Goal: Task Accomplishment & Management: Use online tool/utility

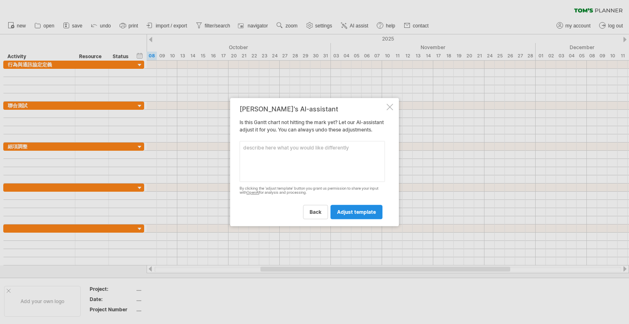
click at [350, 219] on link "adjust template" at bounding box center [356, 212] width 52 height 14
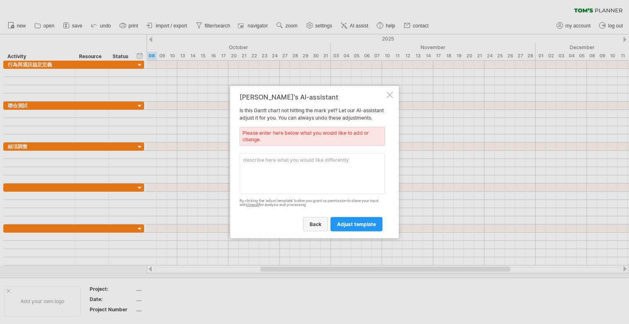
click at [324, 230] on link "back" at bounding box center [315, 224] width 25 height 14
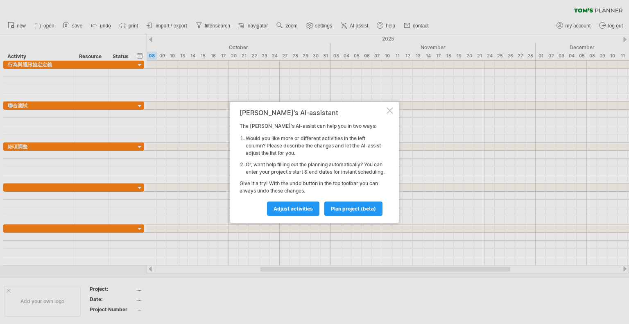
click at [385, 110] on div "[PERSON_NAME]'s AI-assistant The [PERSON_NAME]'s AI-assist can help you in two …" at bounding box center [314, 162] width 169 height 121
click at [389, 107] on div at bounding box center [389, 110] width 7 height 7
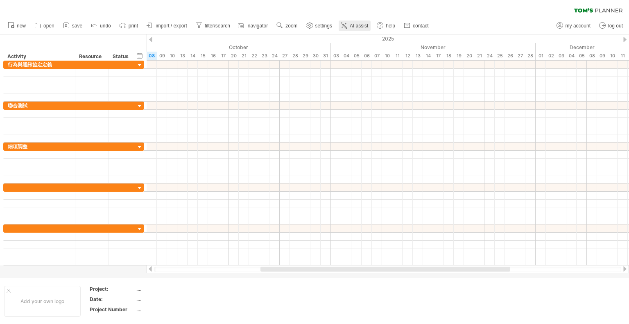
click at [356, 25] on span "AI assist" at bounding box center [359, 26] width 18 height 6
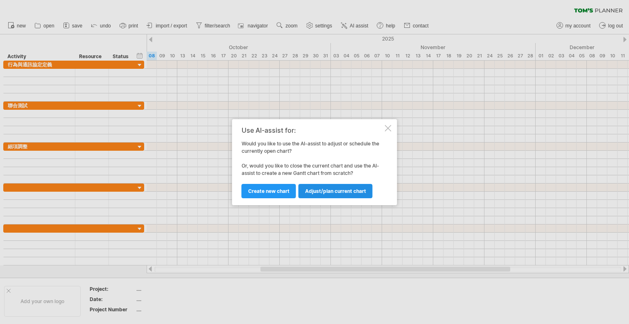
click at [345, 193] on span "Adjust/plan current chart" at bounding box center [335, 191] width 61 height 6
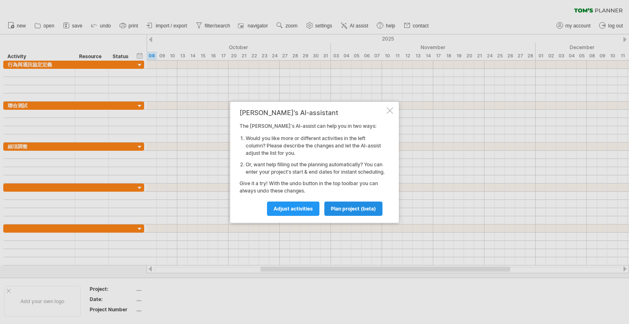
click at [347, 212] on span "plan project (beta)" at bounding box center [353, 208] width 45 height 6
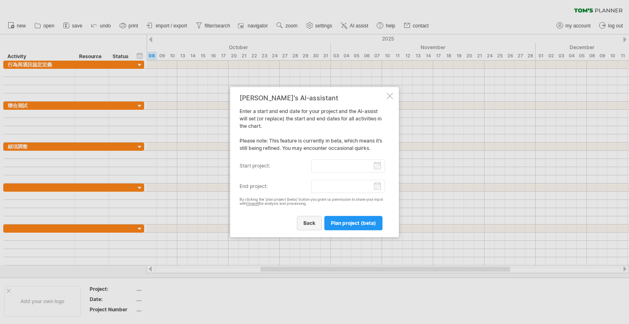
click at [311, 227] on link "back" at bounding box center [309, 223] width 25 height 14
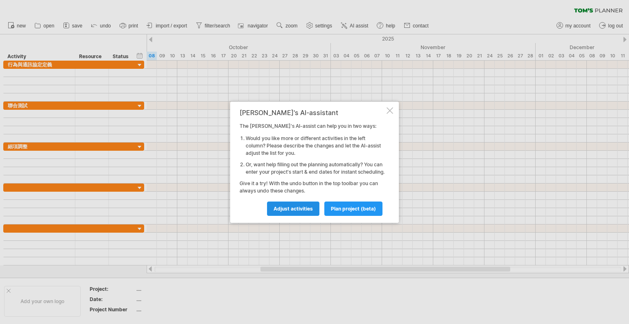
click at [298, 216] on link "Adjust activities" at bounding box center [293, 208] width 52 height 14
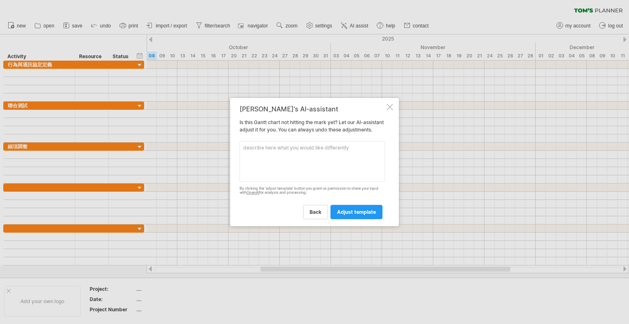
click at [374, 157] on textarea at bounding box center [311, 161] width 145 height 41
type textarea "細項展開"
click at [384, 215] on div "back adjust template" at bounding box center [311, 208] width 145 height 21
click at [375, 215] on span "adjust template" at bounding box center [356, 212] width 39 height 6
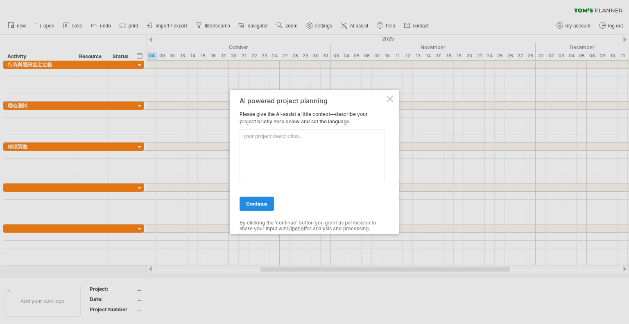
click at [264, 199] on link "continue" at bounding box center [256, 203] width 34 height 14
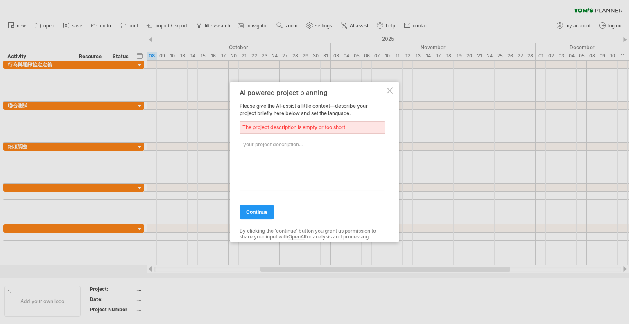
click at [283, 154] on textarea at bounding box center [311, 164] width 145 height 53
click at [267, 214] on link "continue" at bounding box center [256, 212] width 34 height 14
click at [262, 212] on span "continue" at bounding box center [256, 212] width 21 height 6
click at [336, 166] on textarea "細項展開" at bounding box center [311, 164] width 145 height 53
type textarea "細項展開，將每一個動作分項"
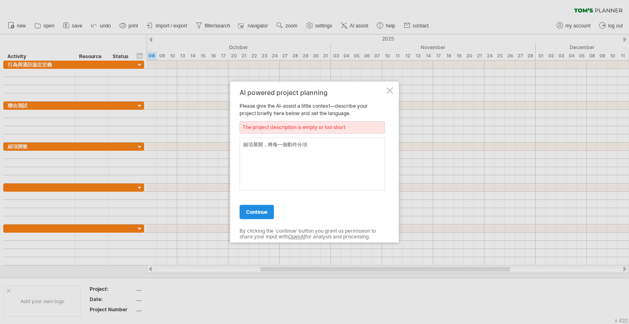
click at [261, 217] on link "continue" at bounding box center [256, 212] width 34 height 14
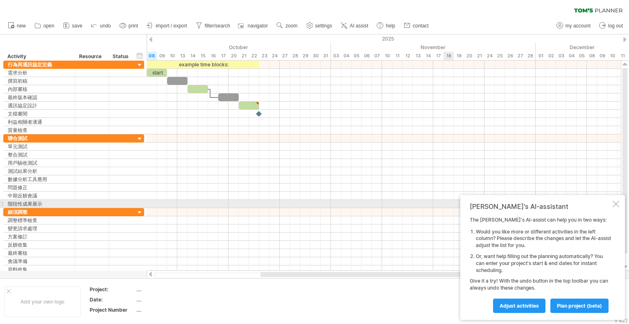
click at [614, 204] on div at bounding box center [615, 204] width 7 height 7
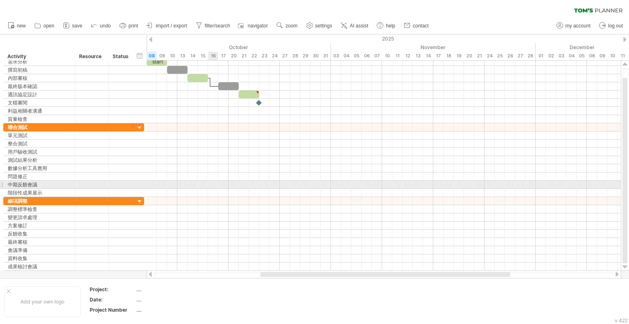
click at [217, 184] on div at bounding box center [384, 184] width 474 height 8
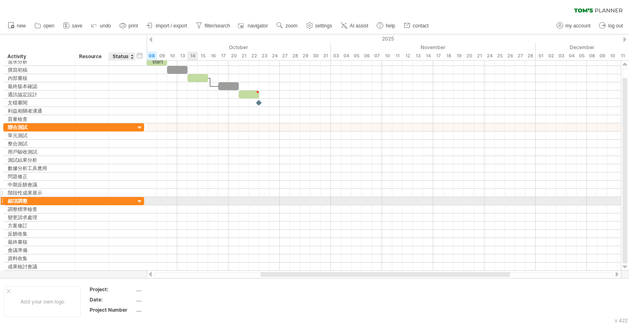
click at [138, 199] on div at bounding box center [140, 202] width 8 height 8
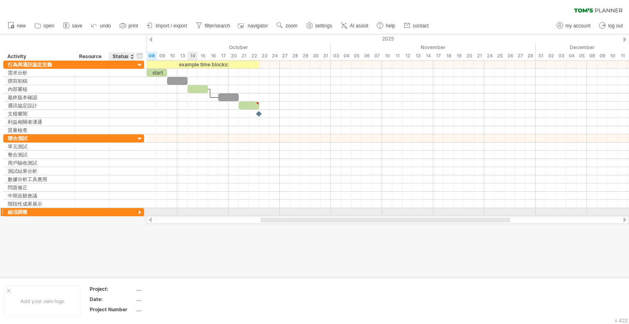
click at [138, 209] on div at bounding box center [140, 213] width 8 height 8
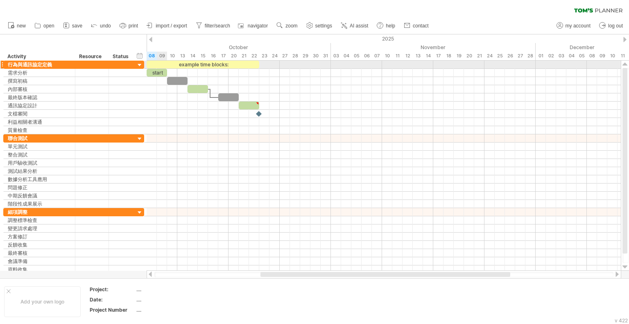
click at [157, 68] on div at bounding box center [384, 65] width 474 height 8
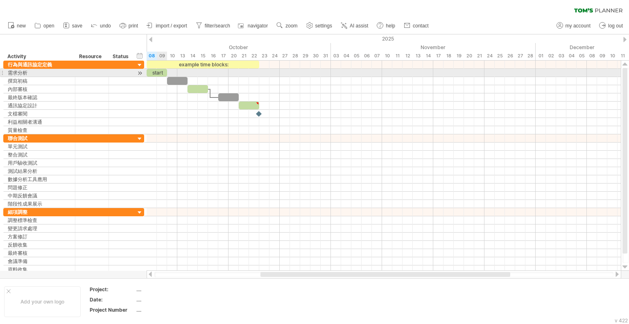
click at [157, 72] on div "start" at bounding box center [157, 73] width 20 height 8
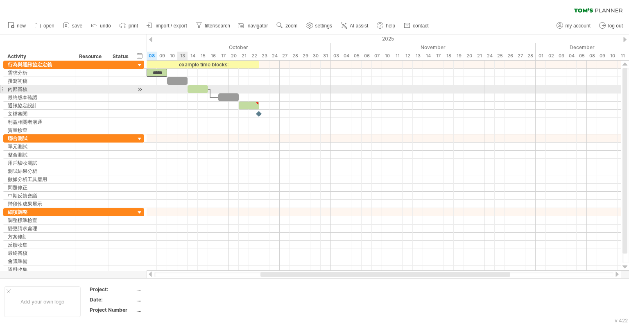
click at [184, 86] on div at bounding box center [384, 89] width 474 height 8
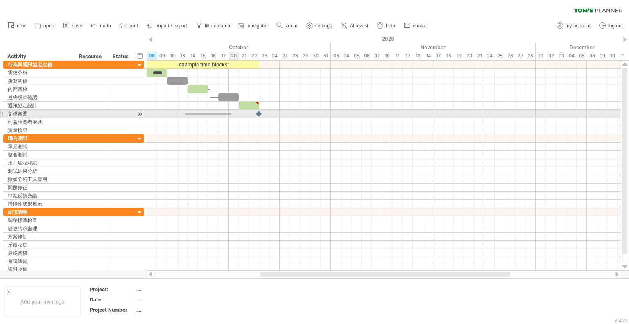
drag, startPoint x: 185, startPoint y: 115, endPoint x: 231, endPoint y: 113, distance: 46.3
click at [231, 113] on div at bounding box center [384, 114] width 474 height 8
click at [205, 111] on div at bounding box center [384, 114] width 474 height 8
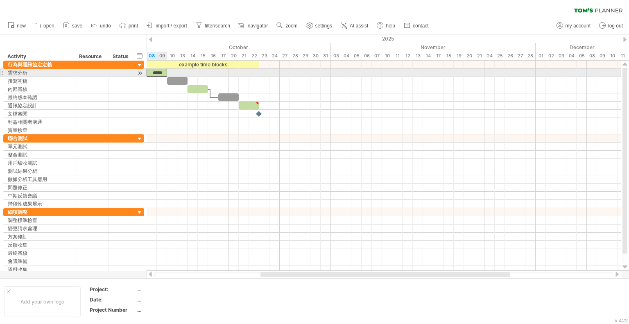
click at [162, 72] on div "*****" at bounding box center [157, 73] width 20 height 8
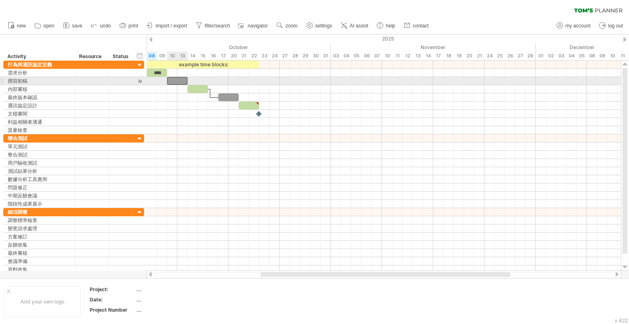
click at [180, 80] on div at bounding box center [177, 81] width 20 height 8
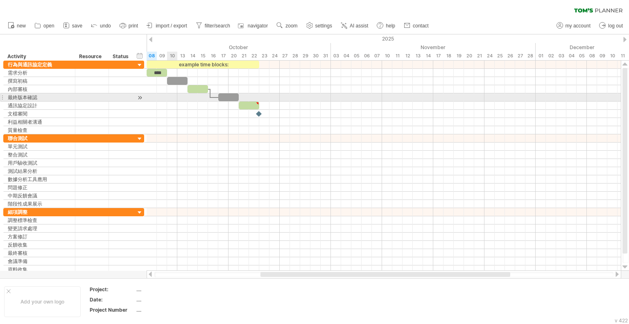
click at [172, 101] on div at bounding box center [384, 98] width 474 height 74
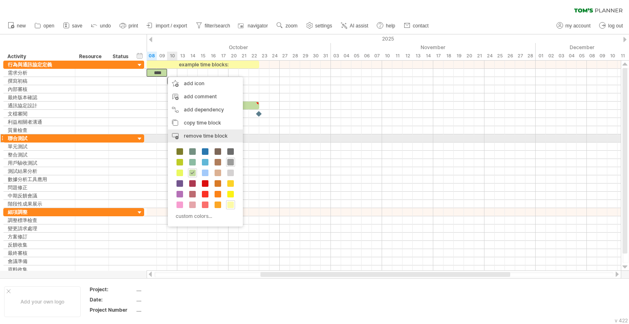
drag, startPoint x: 214, startPoint y: 142, endPoint x: 217, endPoint y: 136, distance: 6.8
click at [217, 136] on div "remove time block remove selected items" at bounding box center [205, 135] width 75 height 13
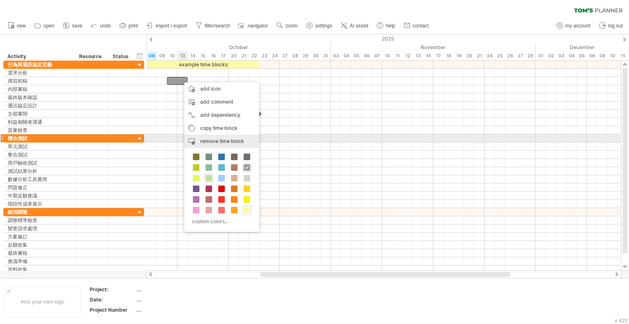
drag, startPoint x: 205, startPoint y: 138, endPoint x: 198, endPoint y: 88, distance: 50.8
click at [205, 138] on span "remove time block" at bounding box center [222, 141] width 44 height 6
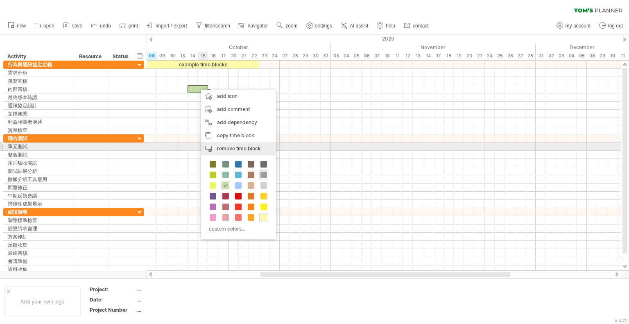
drag, startPoint x: 228, startPoint y: 145, endPoint x: 221, endPoint y: 102, distance: 43.9
click at [228, 144] on div "remove time block remove selected items" at bounding box center [238, 148] width 75 height 13
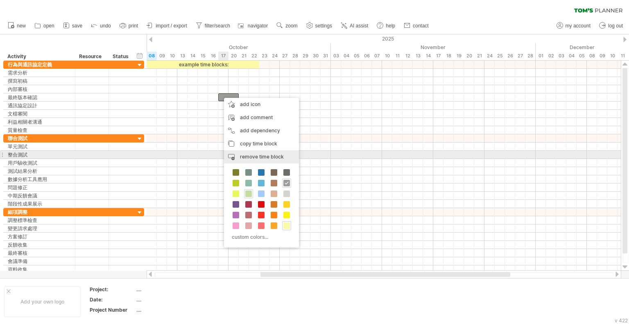
click at [258, 155] on span "remove time block" at bounding box center [262, 156] width 44 height 6
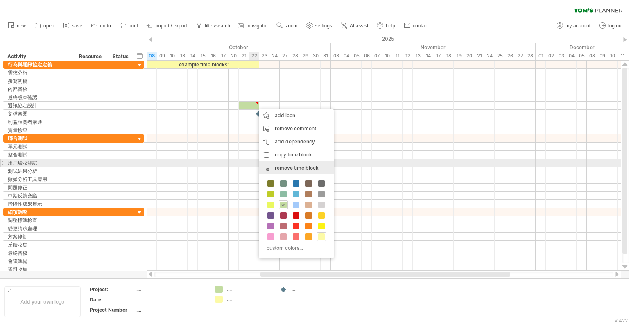
click at [282, 167] on span "remove time block" at bounding box center [297, 168] width 44 height 6
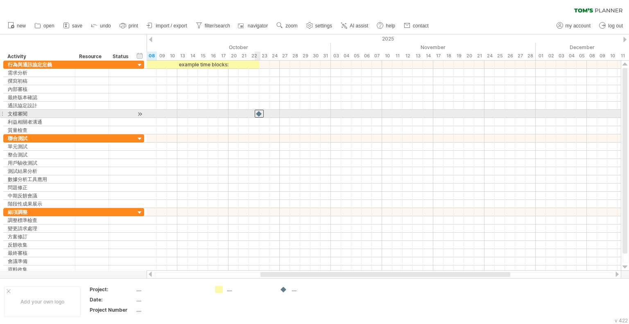
click at [258, 111] on div at bounding box center [259, 114] width 9 height 8
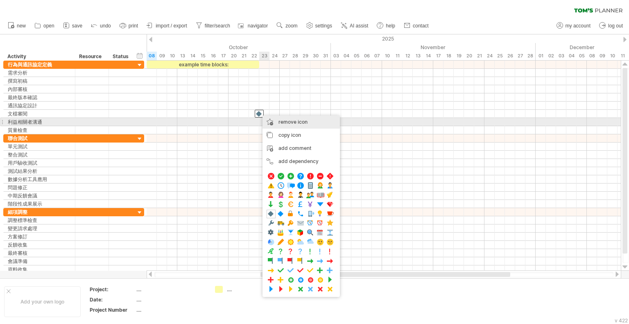
click at [293, 122] on span "remove icon" at bounding box center [292, 122] width 29 height 6
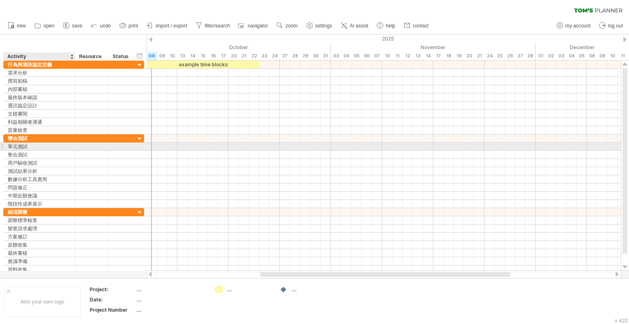
click at [36, 147] on div "單元測試" at bounding box center [39, 146] width 63 height 8
type input "*"
type input "****"
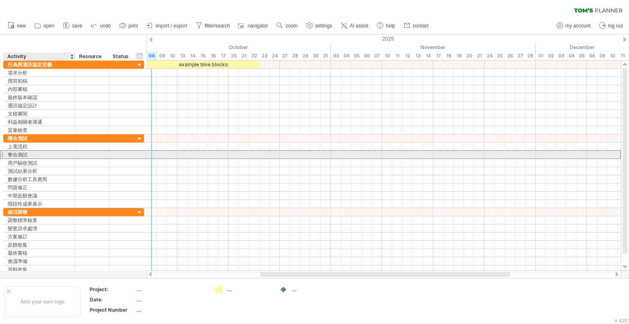
click at [34, 153] on div "整合測試" at bounding box center [39, 155] width 63 height 8
click at [34, 153] on input "****" at bounding box center [39, 155] width 63 height 8
type input "*"
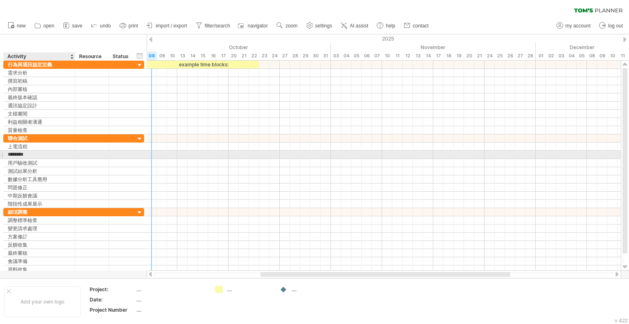
type input "*********"
click at [34, 153] on input "*********" at bounding box center [39, 155] width 63 height 8
click at [56, 152] on input "*********" at bounding box center [39, 155] width 63 height 8
click at [52, 153] on input "*********" at bounding box center [39, 155] width 63 height 8
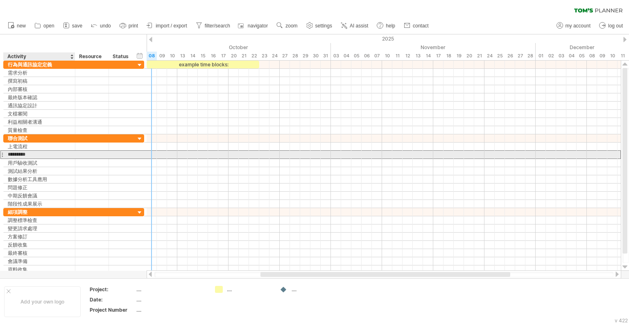
drag, startPoint x: 52, startPoint y: 153, endPoint x: 6, endPoint y: 153, distance: 46.2
click at [6, 153] on div "********* 整合測試" at bounding box center [40, 155] width 72 height 8
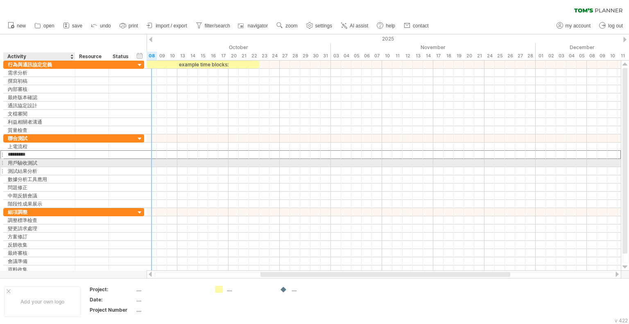
click at [44, 167] on div "測試結果分析" at bounding box center [39, 171] width 63 height 8
click at [41, 162] on div "用戶驗收測試" at bounding box center [39, 163] width 63 height 8
click at [41, 162] on input "******" at bounding box center [39, 163] width 63 height 8
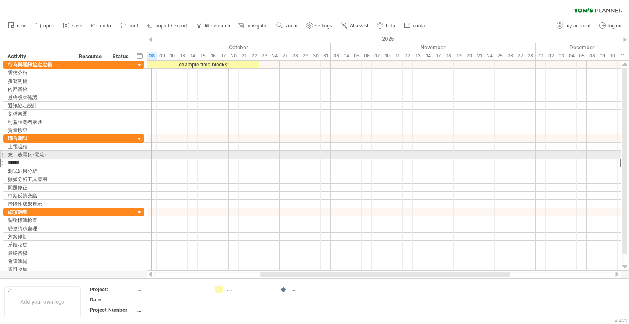
drag, startPoint x: 43, startPoint y: 162, endPoint x: 0, endPoint y: 157, distance: 42.8
click at [0, 157] on div "********* 行為與通訊協定定義 **** 需求分析 **** 撰寫初稿 **** 內部審核 ****** 最終版本確認 ****** 通訊協定設計 *…" at bounding box center [72, 167] width 144 height 213
click at [34, 159] on input "******" at bounding box center [39, 163] width 63 height 8
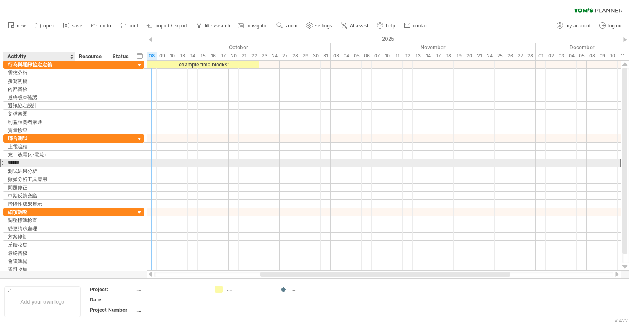
drag, startPoint x: 51, startPoint y: 160, endPoint x: 10, endPoint y: 160, distance: 40.9
click at [10, 160] on input "******" at bounding box center [39, 163] width 63 height 8
paste input "***"
click at [34, 160] on input "*********" at bounding box center [39, 163] width 63 height 8
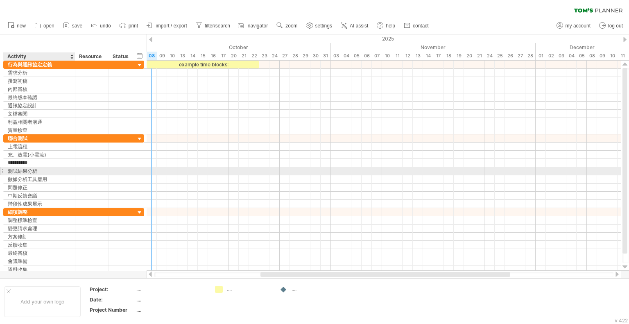
type input "*********"
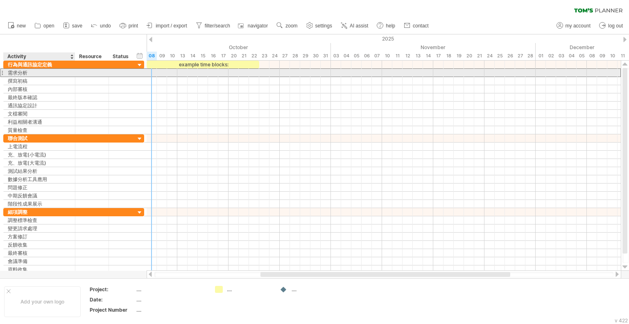
click at [29, 72] on div "需求分析" at bounding box center [39, 73] width 63 height 8
drag, startPoint x: 36, startPoint y: 74, endPoint x: 9, endPoint y: 74, distance: 26.6
click at [9, 74] on input "****" at bounding box center [39, 73] width 63 height 8
type input "*********"
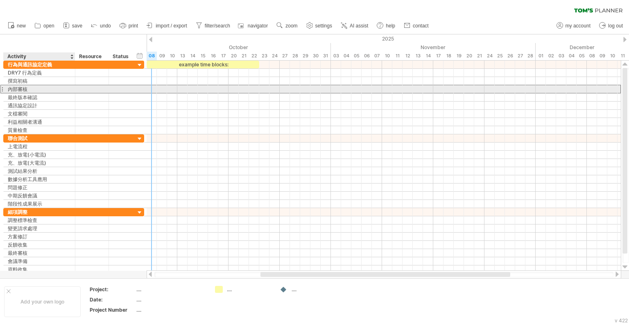
click at [41, 86] on div "內部審核" at bounding box center [39, 89] width 63 height 8
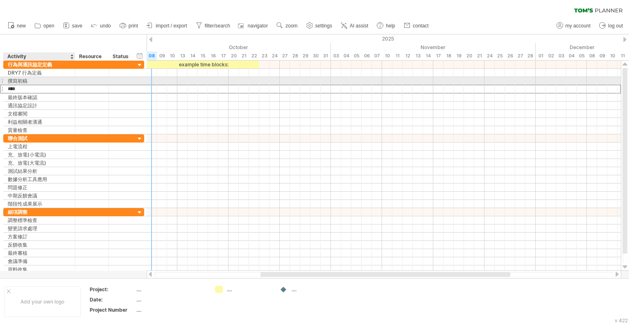
click at [38, 82] on div "撰寫初稿" at bounding box center [39, 81] width 63 height 8
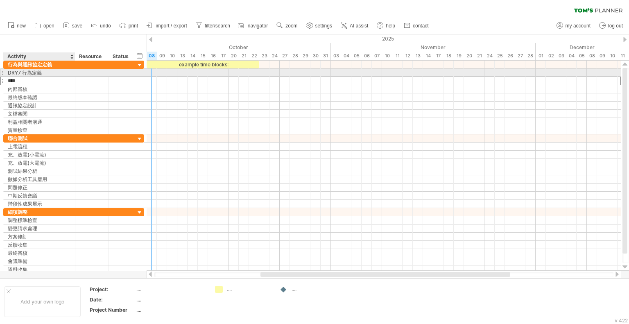
click at [46, 75] on div "DRY7 行為定義" at bounding box center [39, 73] width 63 height 8
click at [46, 75] on input "*********" at bounding box center [39, 73] width 63 height 8
click at [38, 73] on input "*********" at bounding box center [39, 73] width 63 height 8
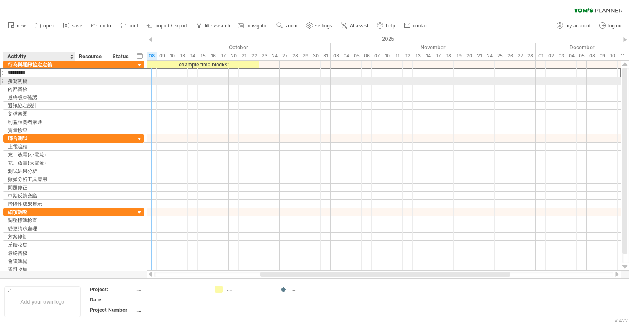
click at [34, 84] on div "撰寫初稿" at bounding box center [39, 81] width 63 height 8
click at [35, 83] on input "****" at bounding box center [39, 81] width 63 height 8
click at [40, 83] on input "****" at bounding box center [39, 81] width 63 height 8
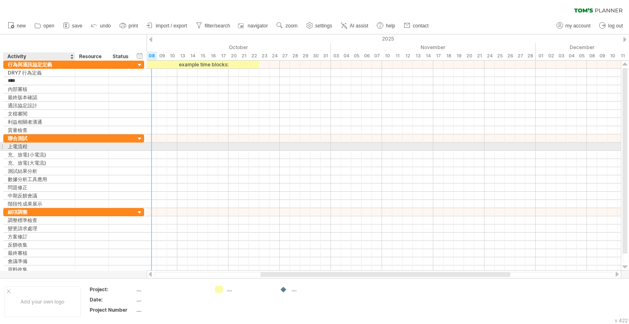
click at [36, 145] on div "上電流程" at bounding box center [39, 146] width 63 height 8
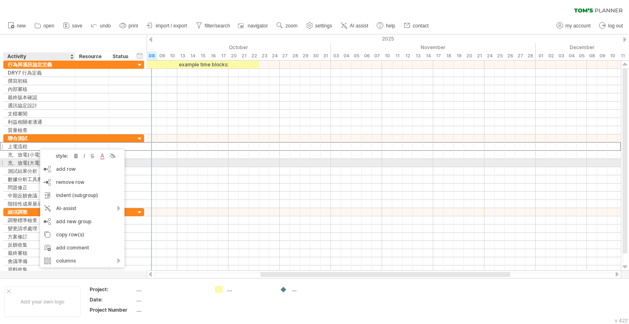
click at [20, 163] on div "充、放電(大電流)" at bounding box center [39, 163] width 63 height 8
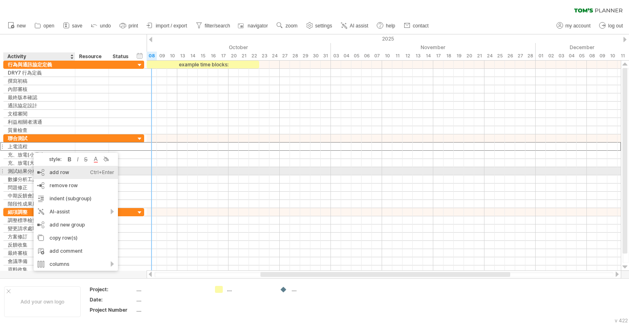
click at [63, 173] on div "add row Ctrl+Enter Cmd+Enter" at bounding box center [76, 172] width 84 height 13
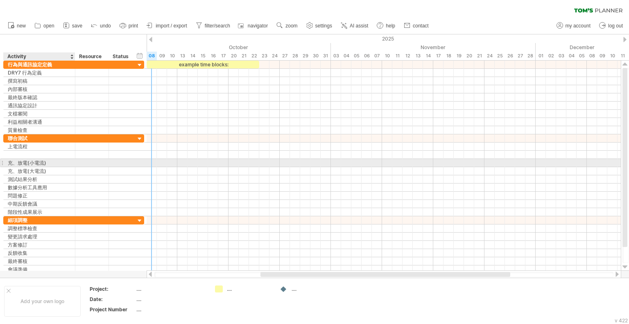
click at [65, 164] on div "充、放電(小電流)" at bounding box center [39, 163] width 63 height 8
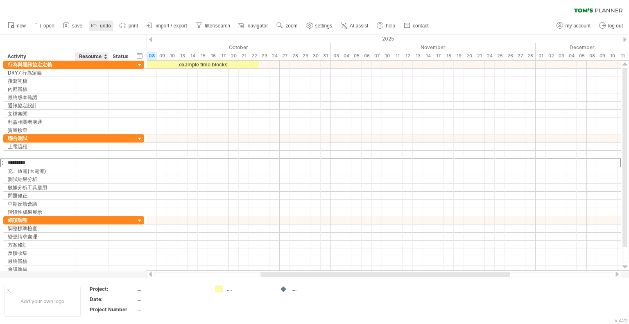
click at [103, 27] on span "undo" at bounding box center [105, 26] width 11 height 6
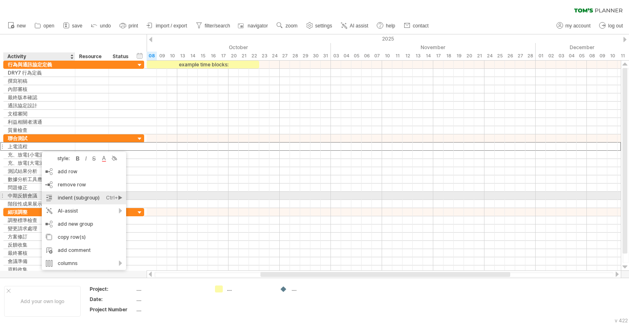
click at [97, 197] on div "indent (subgroup) Ctrl+► Cmd+►" at bounding box center [84, 197] width 84 height 13
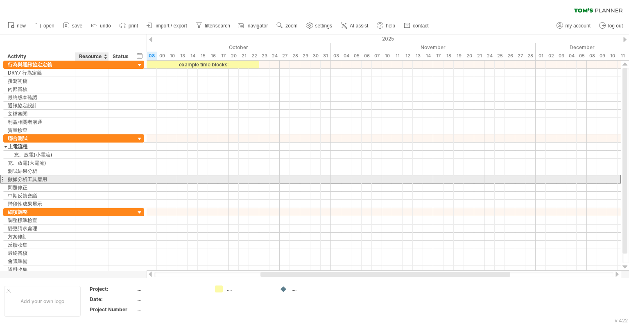
click at [82, 176] on div at bounding box center [91, 179] width 25 height 8
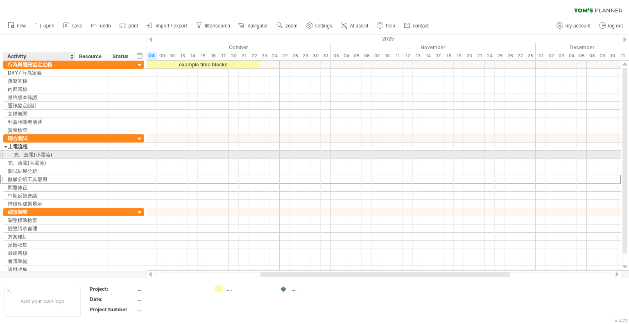
click at [44, 156] on div "充、放電(小電流)" at bounding box center [39, 155] width 63 height 8
click at [56, 156] on input "*********" at bounding box center [39, 155] width 63 height 8
click at [58, 156] on input "*********" at bounding box center [39, 155] width 63 height 8
type input "*"
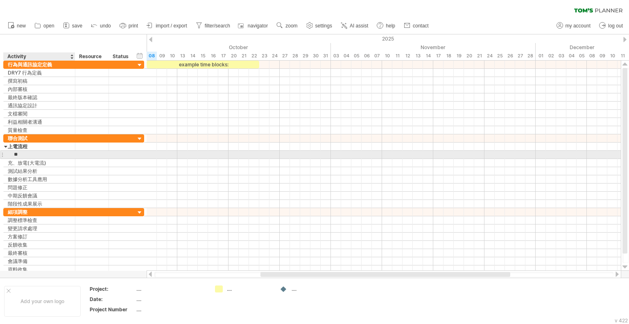
type input "*"
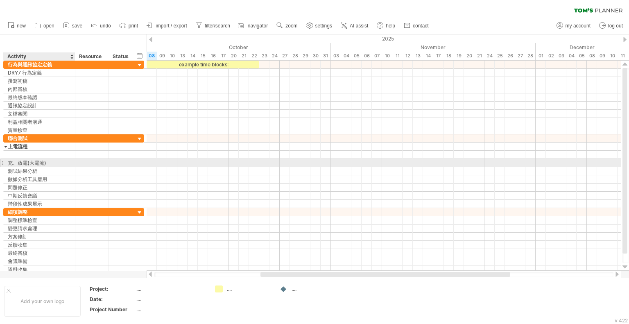
click at [47, 161] on div "充、放電(大電流)" at bounding box center [39, 163] width 63 height 8
click at [47, 161] on input "*********" at bounding box center [39, 163] width 63 height 8
type input "****"
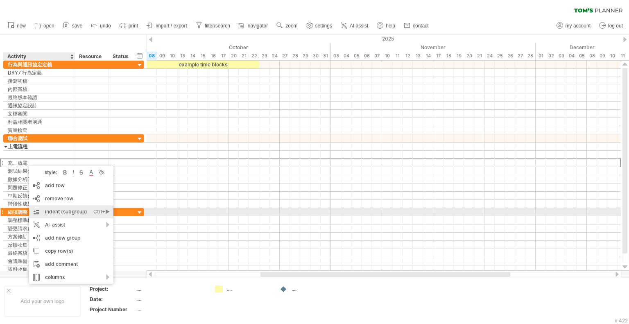
click at [67, 215] on div "indent (subgroup) Ctrl+► Cmd+►" at bounding box center [71, 211] width 84 height 13
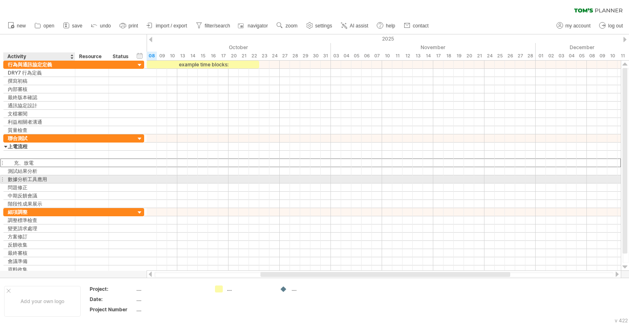
click at [75, 181] on div at bounding box center [92, 179] width 34 height 8
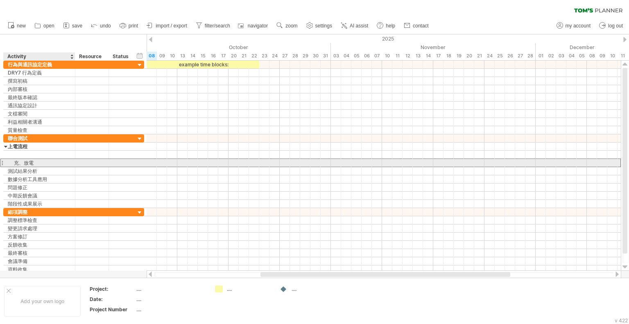
click at [44, 160] on div "充、放電" at bounding box center [39, 163] width 63 height 8
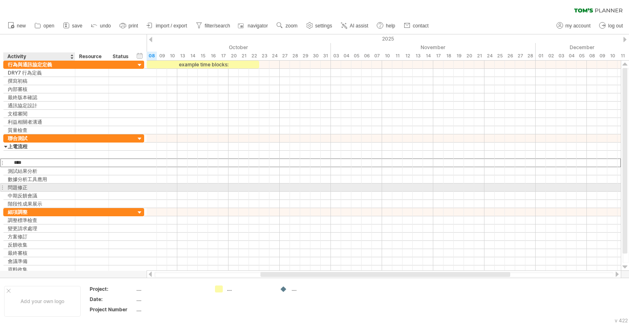
click at [50, 187] on div "問題修正" at bounding box center [39, 187] width 63 height 8
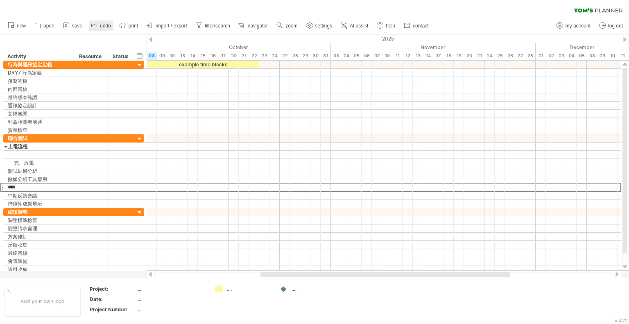
click at [102, 23] on span "undo" at bounding box center [105, 26] width 11 height 6
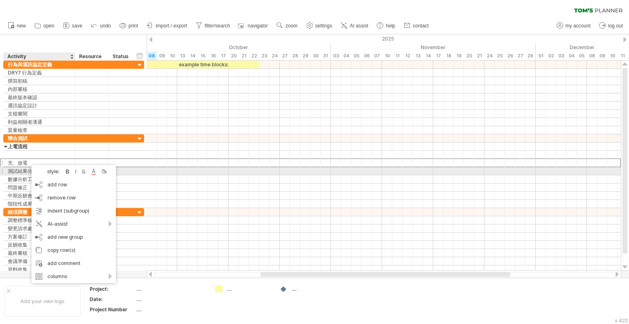
click at [11, 167] on div "測試結果分析" at bounding box center [39, 171] width 63 height 8
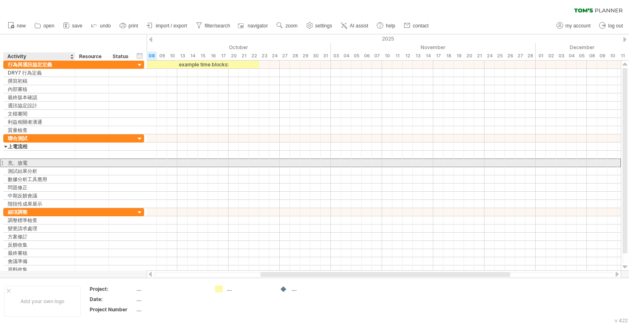
click at [27, 160] on div "充、放電" at bounding box center [39, 163] width 63 height 8
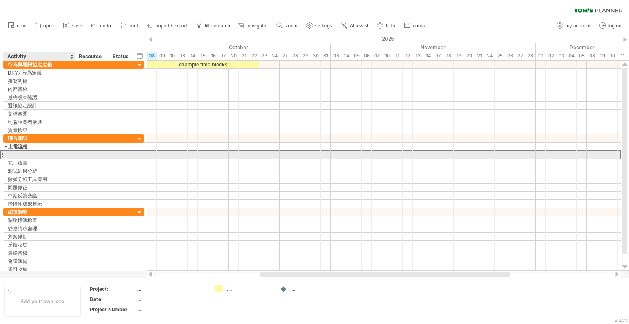
click at [26, 152] on div at bounding box center [39, 155] width 63 height 8
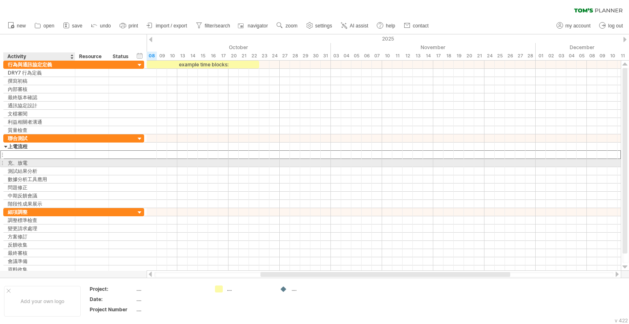
click at [25, 161] on div "充、放電" at bounding box center [39, 163] width 63 height 8
click at [46, 164] on input "****" at bounding box center [39, 163] width 63 height 8
click at [47, 163] on input "****" at bounding box center [39, 163] width 63 height 8
click at [2, 160] on div at bounding box center [1, 162] width 3 height 9
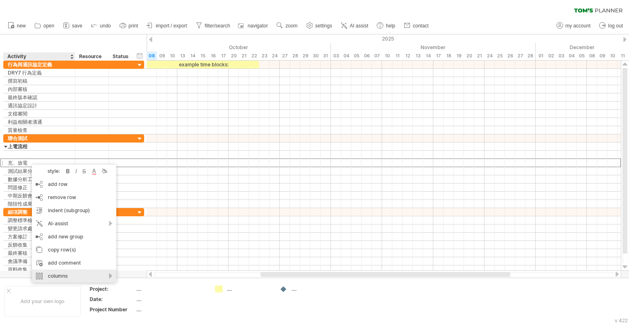
click at [109, 273] on div "columns" at bounding box center [74, 275] width 84 height 13
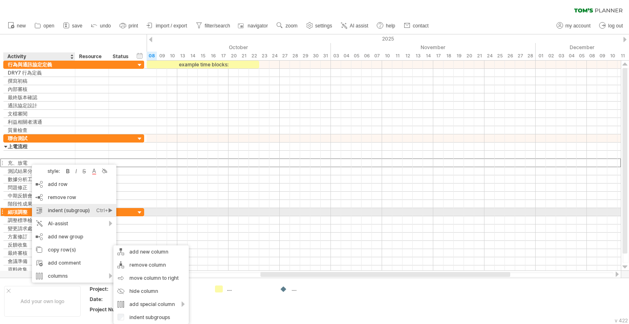
click at [108, 213] on div "Ctrl+►" at bounding box center [104, 210] width 16 height 13
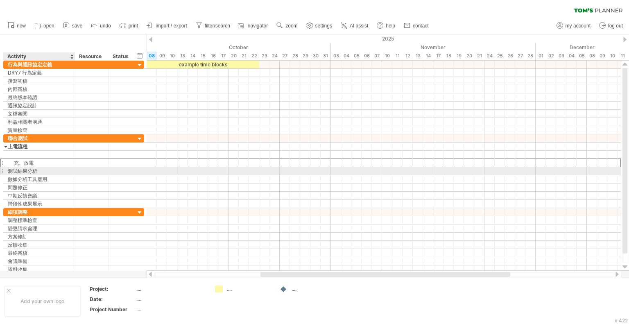
click at [54, 168] on div "測試結果分析" at bounding box center [39, 171] width 63 height 8
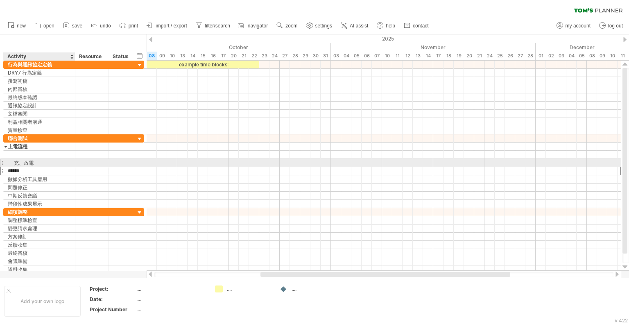
click at [33, 160] on div "充、放電" at bounding box center [39, 163] width 63 height 8
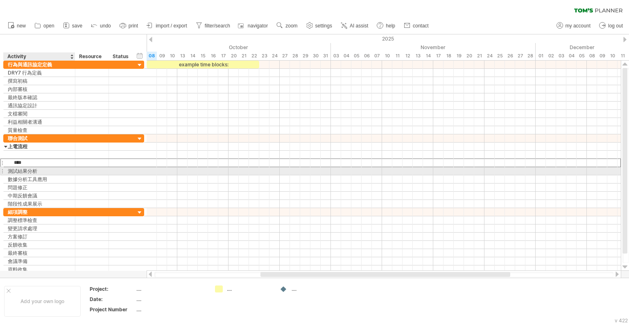
click at [54, 169] on div "測試結果分析" at bounding box center [39, 171] width 63 height 8
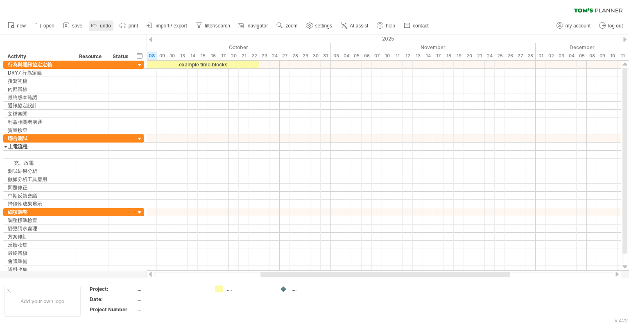
click at [93, 26] on icon at bounding box center [94, 25] width 8 height 8
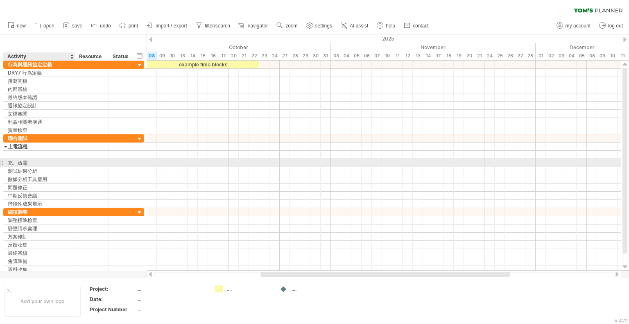
click at [20, 160] on div "充、放電" at bounding box center [39, 163] width 63 height 8
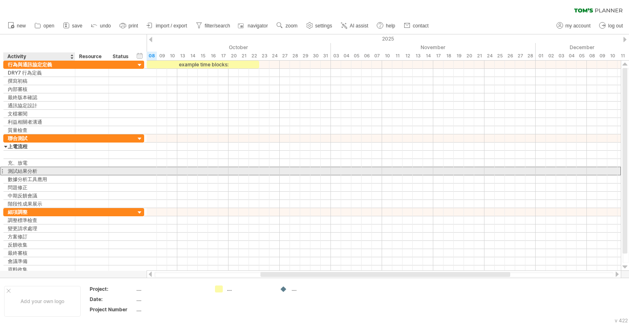
click at [9, 170] on div "測試結果分析" at bounding box center [39, 171] width 63 height 8
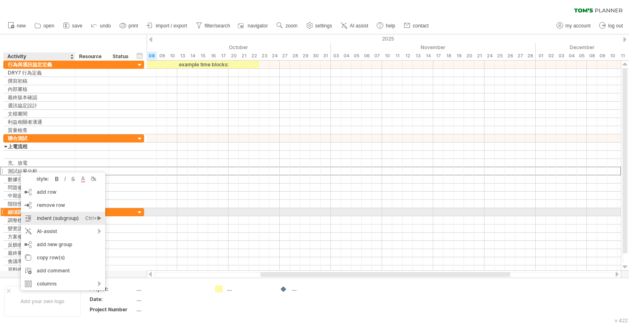
click at [95, 216] on div "Ctrl+►" at bounding box center [93, 218] width 16 height 13
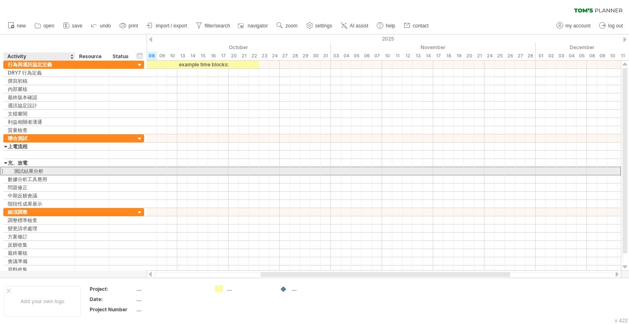
click at [55, 170] on div "測試結果分析" at bounding box center [39, 171] width 63 height 8
type input "*"
type input "*****"
click at [43, 173] on div "小電流充電" at bounding box center [39, 171] width 63 height 8
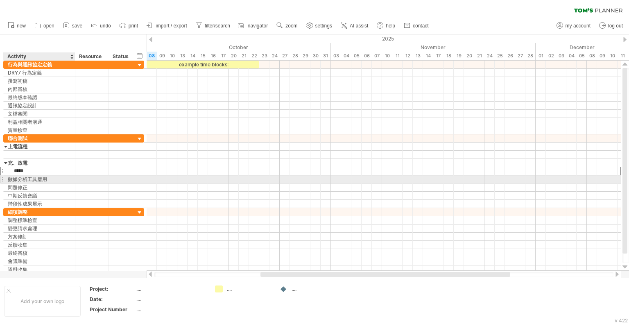
click at [41, 178] on div "數據分析工具應用" at bounding box center [39, 179] width 63 height 8
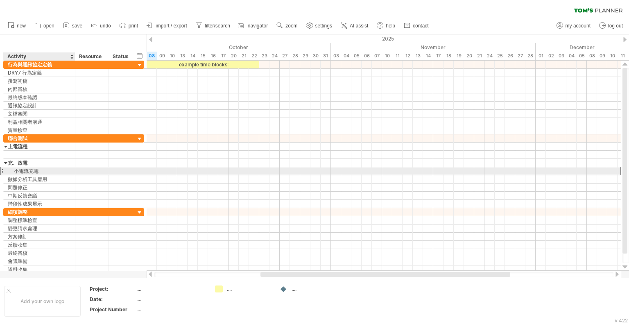
click at [43, 173] on div "小電流充電" at bounding box center [39, 171] width 63 height 8
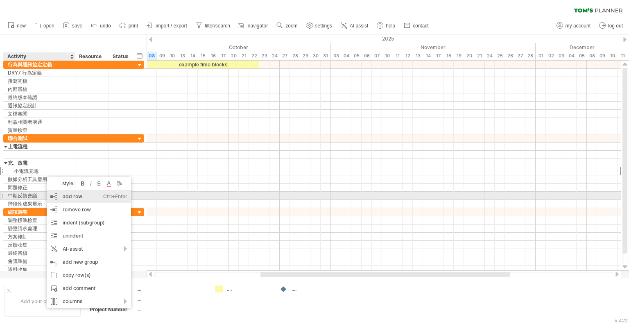
click at [80, 198] on div "add row Ctrl+Enter Cmd+Enter" at bounding box center [89, 196] width 84 height 13
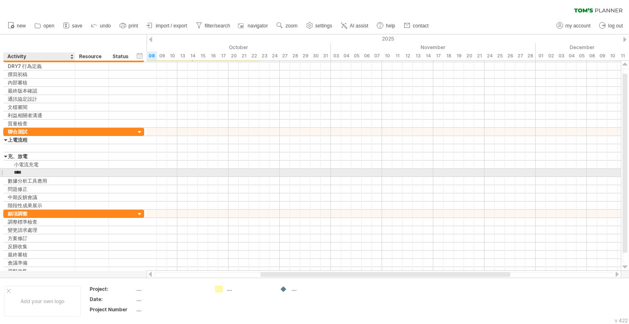
type input "***"
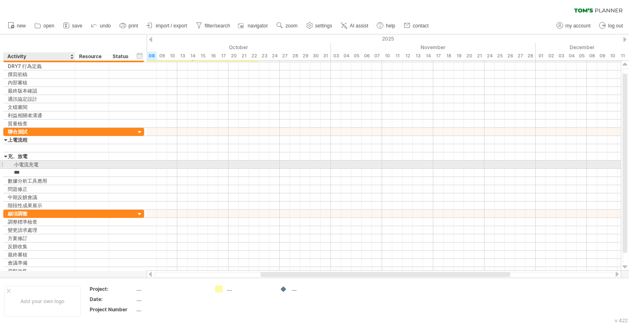
click at [53, 166] on div "小電流充電" at bounding box center [39, 164] width 63 height 8
click at [53, 166] on input "*****" at bounding box center [39, 164] width 63 height 8
type input "***"
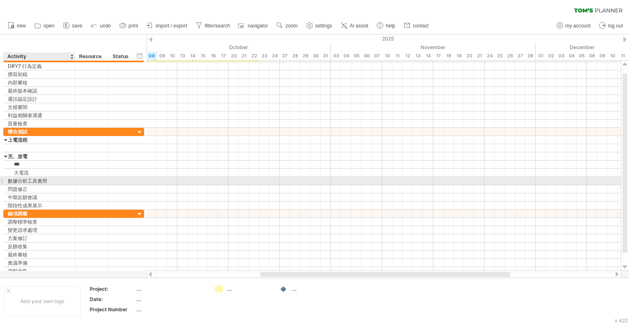
click at [49, 178] on div "數據分析工具應用" at bounding box center [39, 181] width 63 height 8
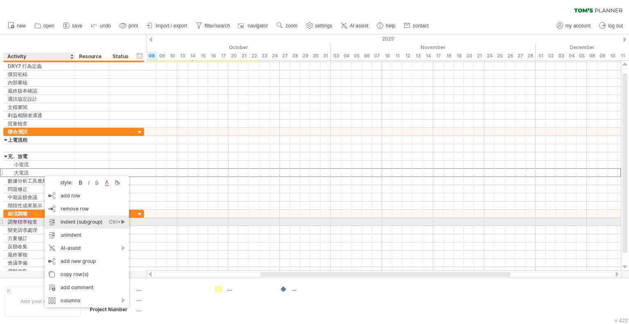
click at [104, 221] on div "indent (subgroup) Ctrl+► Cmd+►" at bounding box center [87, 221] width 84 height 13
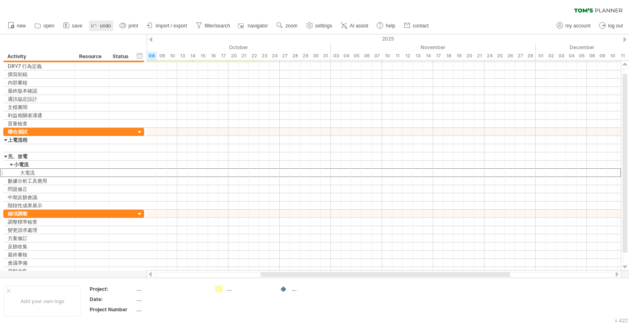
click at [104, 24] on span "undo" at bounding box center [105, 26] width 11 height 6
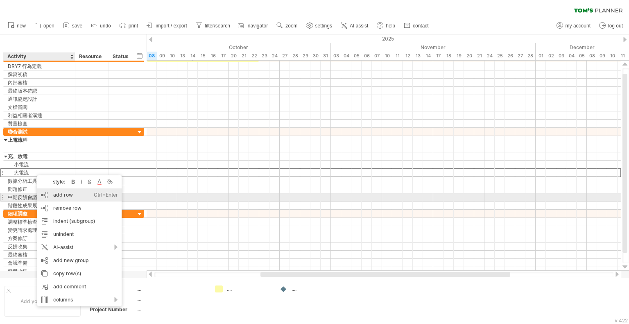
click at [71, 194] on div "add row Ctrl+Enter Cmd+Enter" at bounding box center [79, 194] width 84 height 13
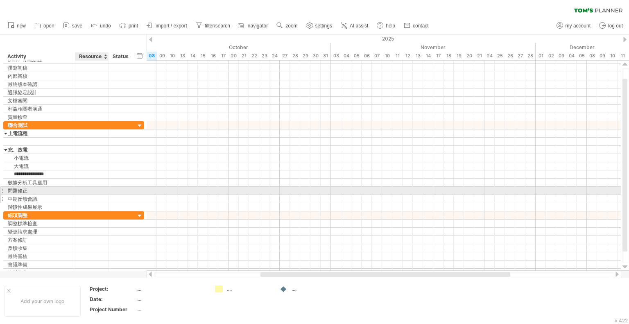
type input "**********"
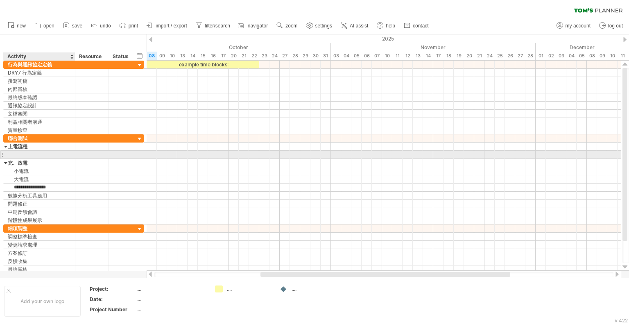
click at [61, 154] on div at bounding box center [39, 155] width 63 height 8
type input "*"
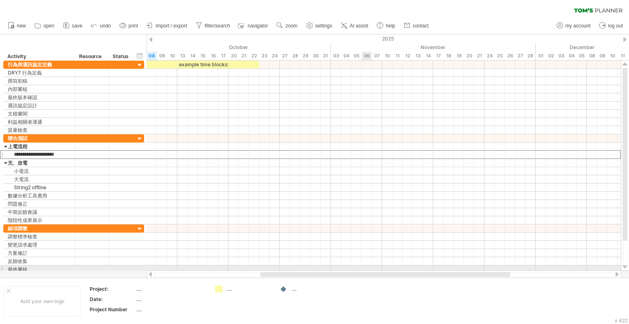
type input "**********"
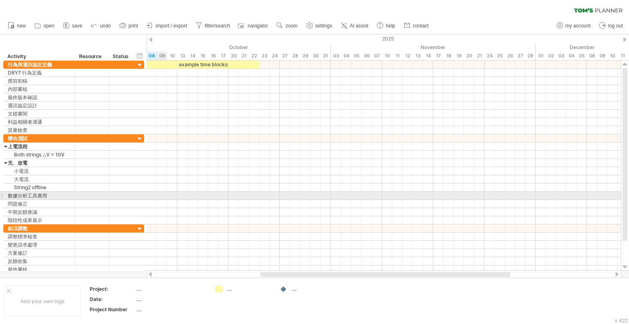
click at [159, 193] on div at bounding box center [384, 196] width 474 height 8
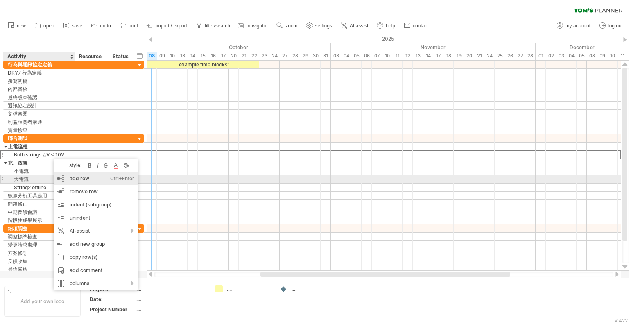
click at [90, 181] on div "add row Ctrl+Enter Cmd+Enter" at bounding box center [96, 178] width 84 height 13
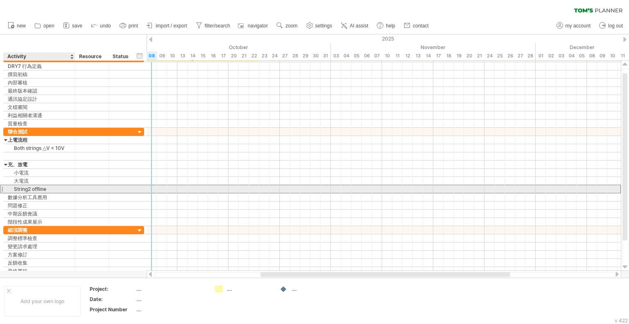
click at [26, 189] on div "String2 offline" at bounding box center [39, 189] width 63 height 8
click at [0, 0] on input "**********" at bounding box center [0, 0] width 0 height 0
click at [31, 187] on input "**********" at bounding box center [39, 189] width 63 height 8
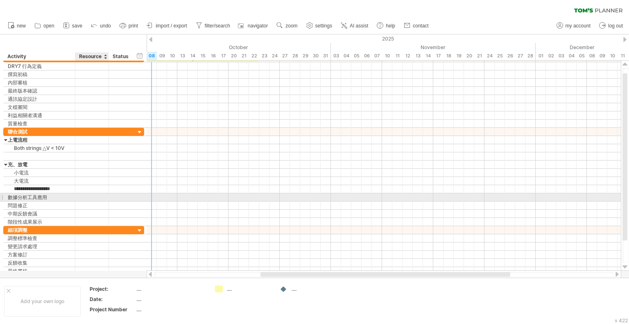
type input "**********"
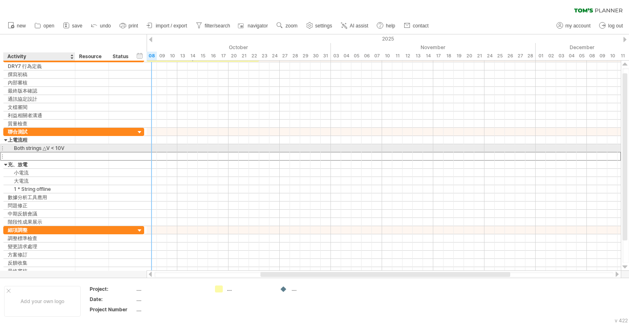
click at [36, 152] on div at bounding box center [39, 156] width 63 height 8
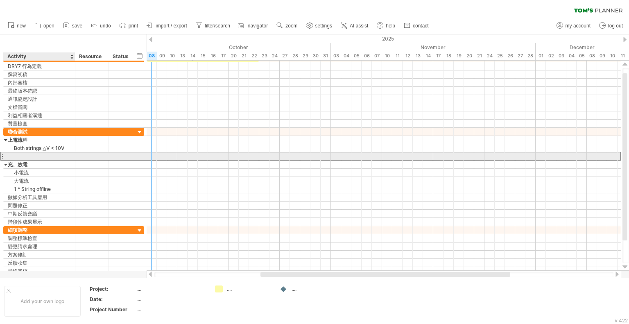
click at [29, 155] on input "text" at bounding box center [39, 156] width 63 height 8
type input "**********"
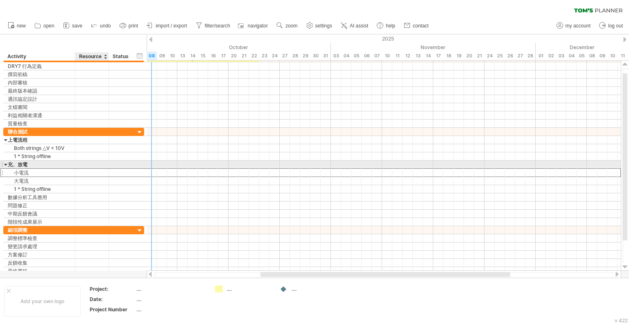
click at [88, 169] on div at bounding box center [91, 173] width 25 height 8
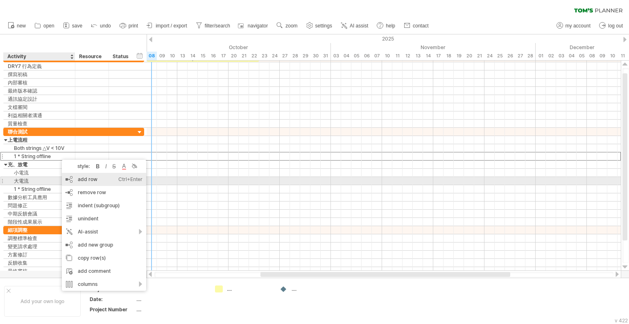
click at [114, 179] on div "add row Ctrl+Enter Cmd+Enter" at bounding box center [104, 179] width 84 height 13
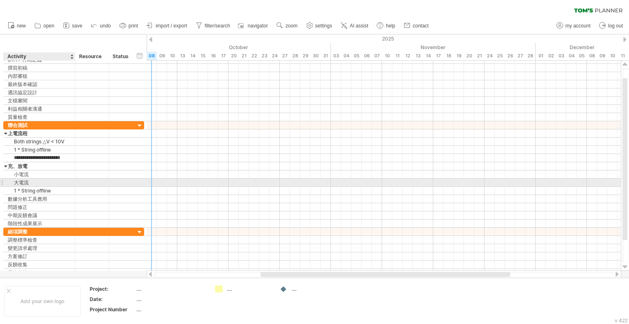
type input "**********"
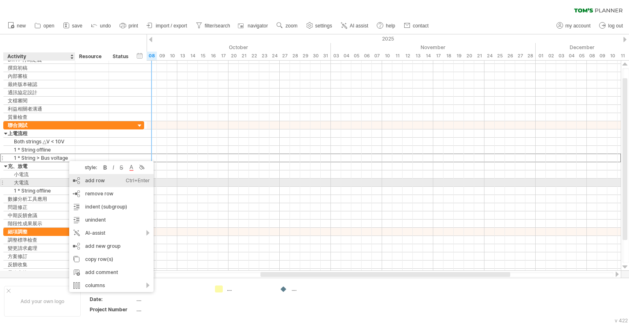
click at [119, 181] on div "add row Ctrl+Enter Cmd+Enter" at bounding box center [111, 180] width 84 height 13
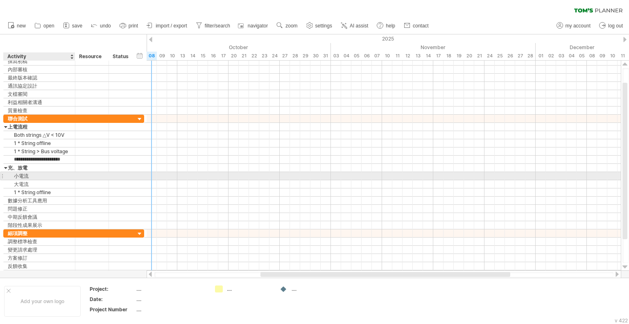
type input "**********"
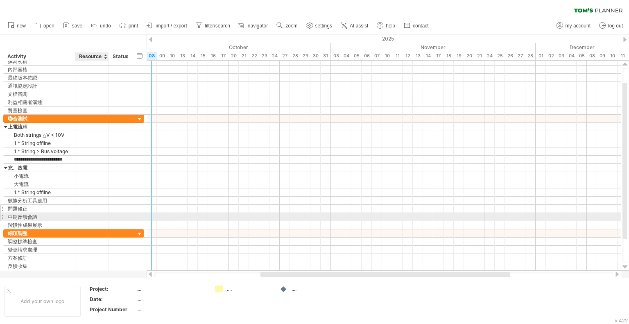
click at [84, 211] on div at bounding box center [91, 209] width 25 height 8
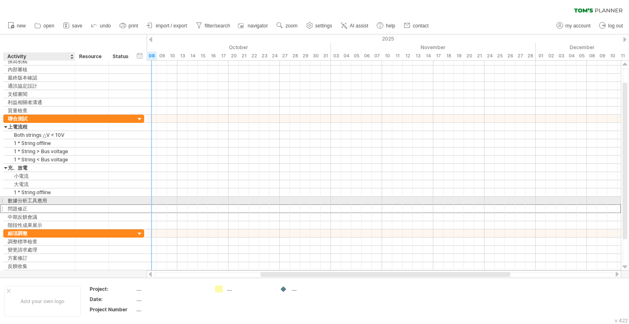
click at [50, 199] on div "數據分析工具應用" at bounding box center [39, 200] width 63 height 8
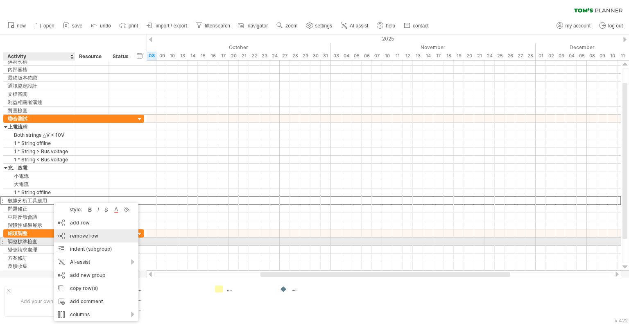
click at [81, 239] on div "remove row remove selected rows" at bounding box center [96, 235] width 84 height 13
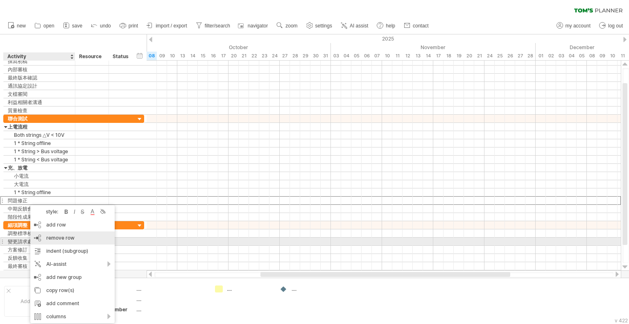
click at [68, 239] on span "remove row" at bounding box center [60, 238] width 28 height 6
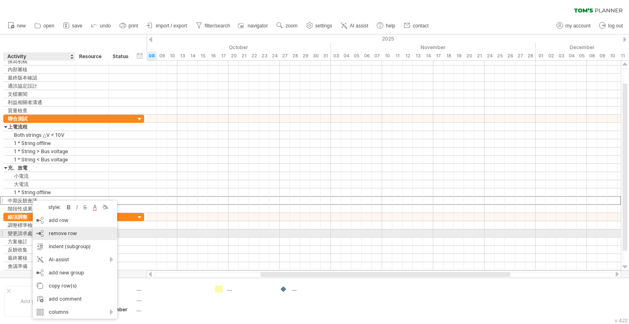
click at [72, 235] on span "remove row" at bounding box center [63, 233] width 28 height 6
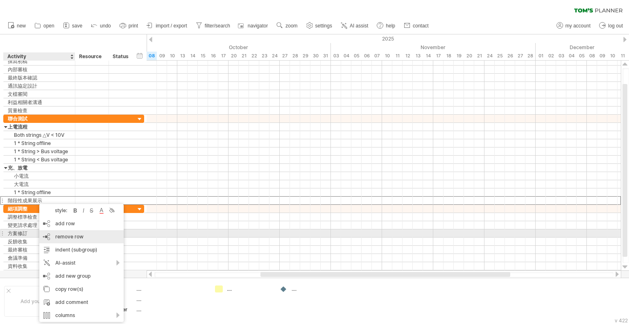
click at [75, 236] on span "remove row" at bounding box center [69, 236] width 28 height 6
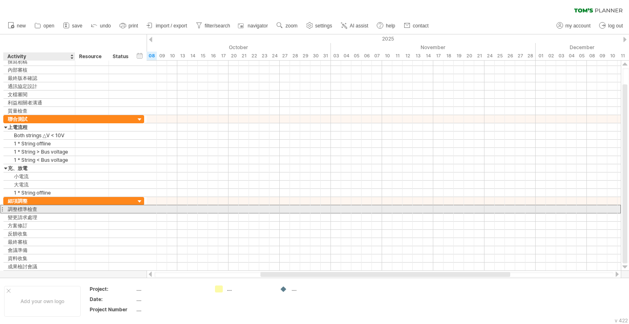
click at [25, 208] on div "調整標準檢查" at bounding box center [39, 209] width 63 height 8
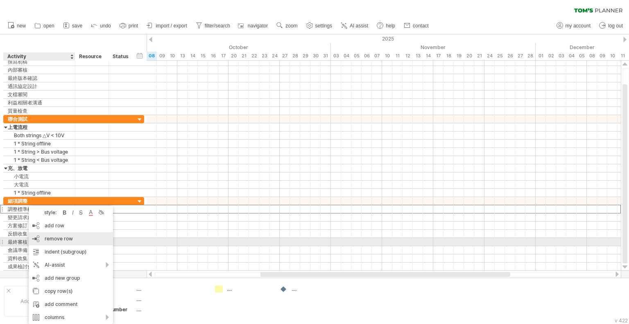
click at [57, 238] on span "remove row" at bounding box center [59, 238] width 28 height 6
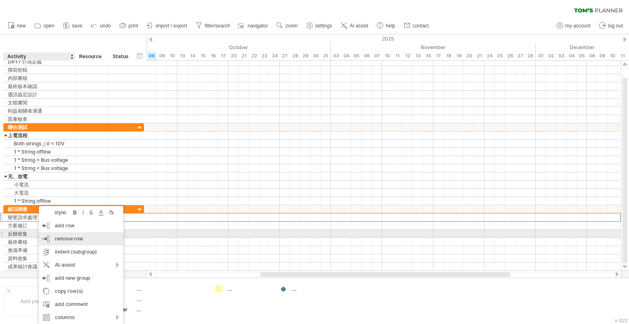
click at [72, 237] on span "remove row" at bounding box center [69, 238] width 28 height 6
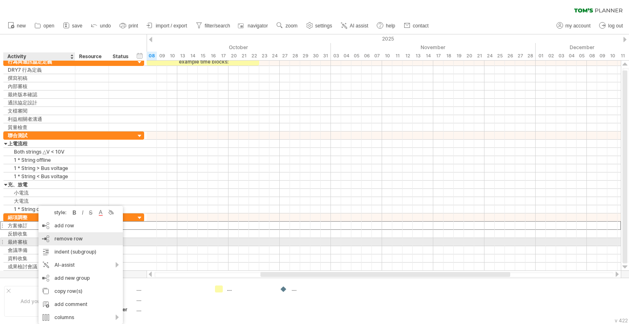
click at [68, 239] on span "remove row" at bounding box center [68, 238] width 28 height 6
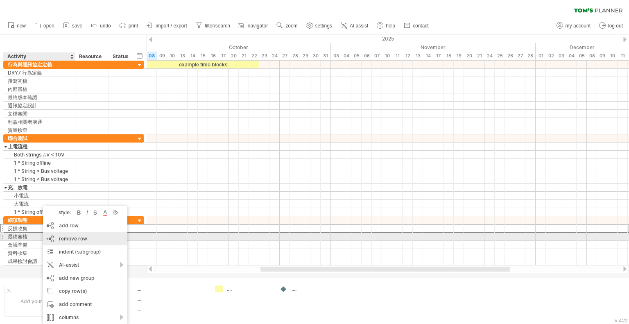
click at [67, 239] on span "remove row" at bounding box center [73, 238] width 28 height 6
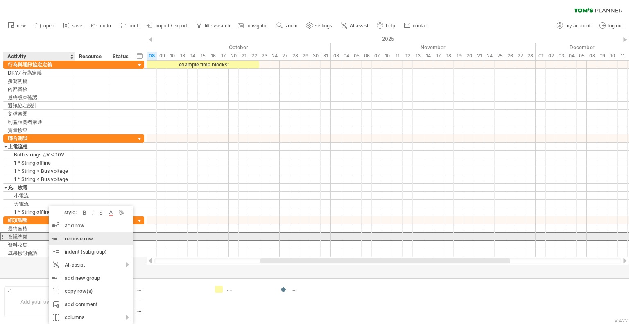
click at [87, 238] on span "remove row" at bounding box center [79, 238] width 28 height 6
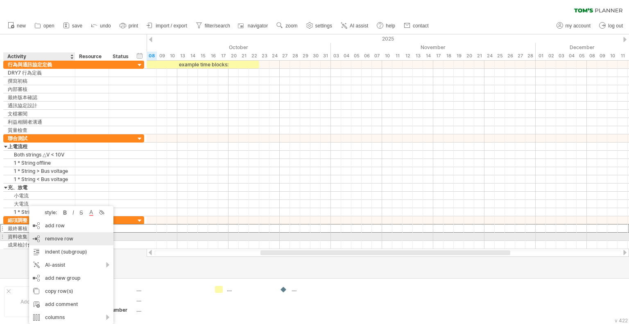
click at [69, 238] on span "remove row" at bounding box center [59, 238] width 28 height 6
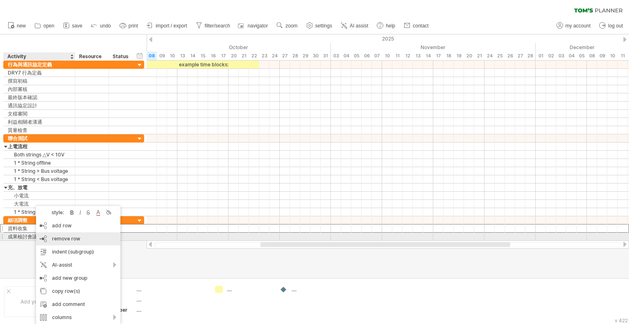
click at [74, 239] on span "remove row" at bounding box center [66, 238] width 28 height 6
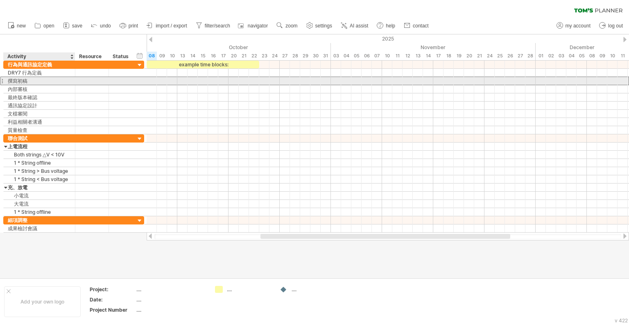
click at [41, 81] on div "撰寫初稿" at bounding box center [39, 81] width 63 height 8
type input "*"
type input "******"
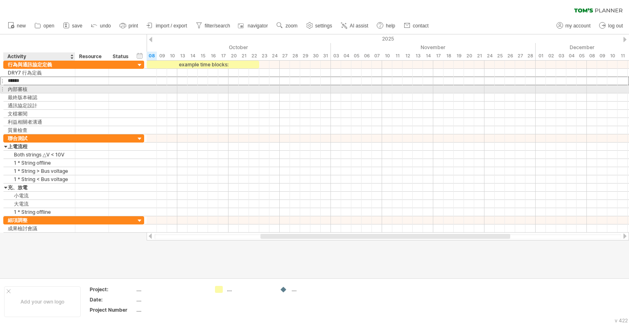
click at [41, 90] on div "內部審核" at bounding box center [39, 89] width 63 height 8
click at [41, 90] on input "****" at bounding box center [39, 89] width 63 height 8
type input "*"
type input "*********"
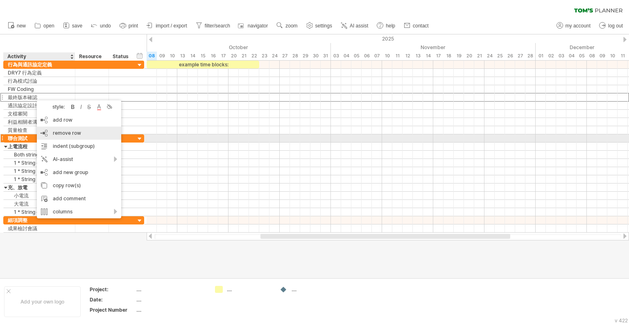
drag, startPoint x: 64, startPoint y: 119, endPoint x: 66, endPoint y: 135, distance: 16.1
click at [66, 135] on div "style: bold italic strikethrough text color background color add row Ctrl+Enter…" at bounding box center [79, 159] width 84 height 118
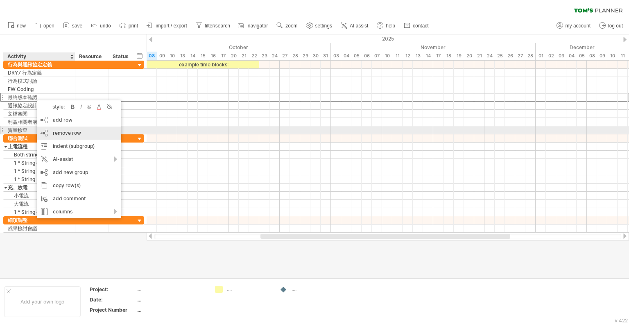
click at [60, 132] on span "remove row" at bounding box center [67, 133] width 28 height 6
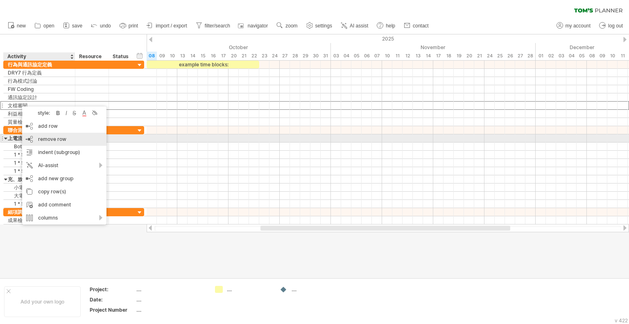
click at [63, 141] on span "remove row" at bounding box center [52, 139] width 28 height 6
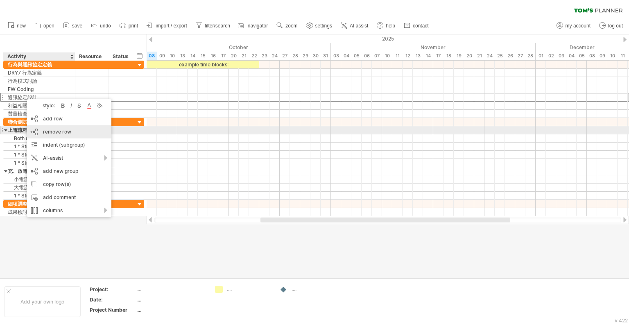
click at [62, 132] on span "remove row" at bounding box center [57, 132] width 28 height 6
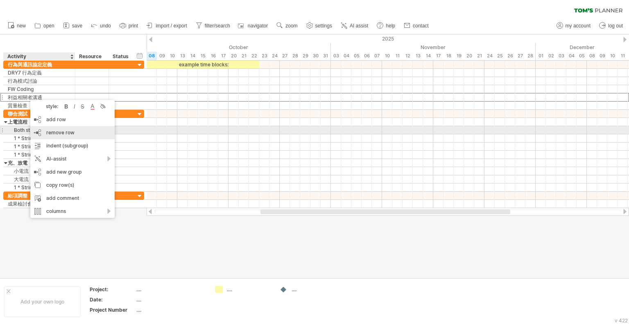
click at [69, 133] on span "remove row" at bounding box center [60, 132] width 28 height 6
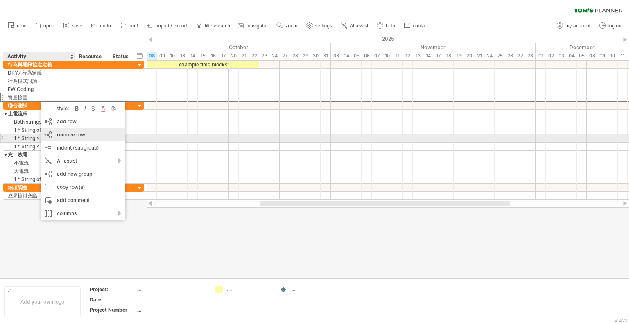
click at [84, 140] on div "remove row remove selected rows" at bounding box center [83, 134] width 84 height 13
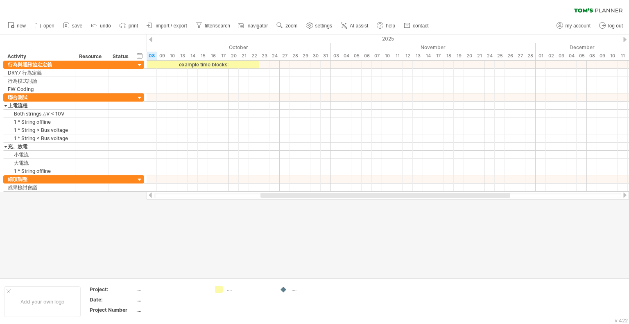
click at [199, 253] on div at bounding box center [314, 155] width 629 height 243
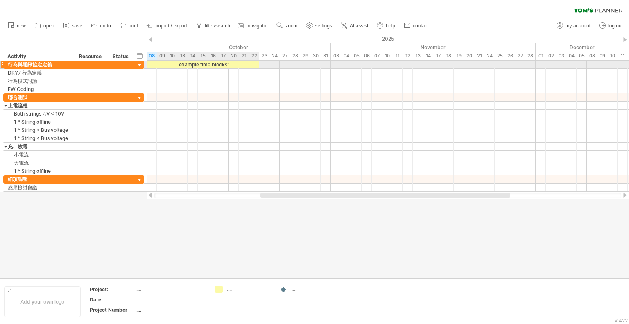
click at [206, 67] on div "example time blocks:" at bounding box center [203, 65] width 113 height 8
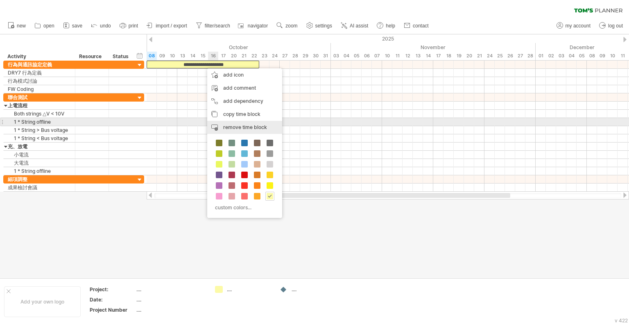
click at [245, 126] on span "remove time block" at bounding box center [245, 127] width 44 height 6
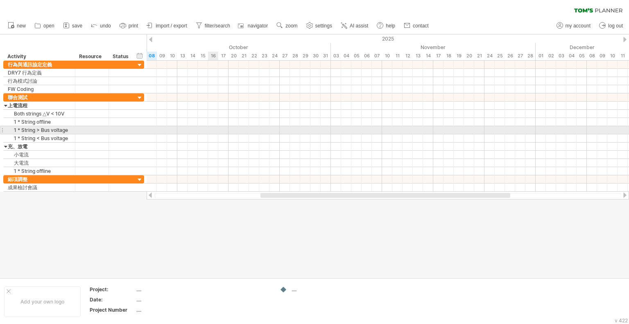
click at [215, 129] on div at bounding box center [388, 130] width 482 height 8
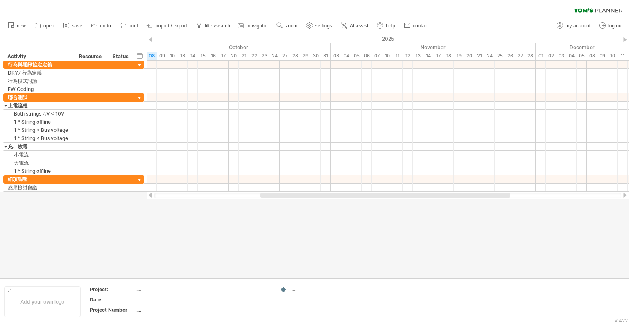
click at [624, 41] on div at bounding box center [624, 39] width 3 height 5
click at [152, 39] on div at bounding box center [150, 39] width 3 height 5
click at [265, 54] on div "timeline settings" at bounding box center [249, 53] width 61 height 13
select select "*"
select select "**"
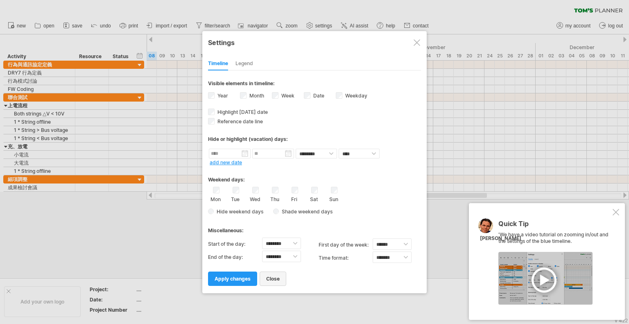
click at [270, 281] on span "close" at bounding box center [273, 278] width 14 height 6
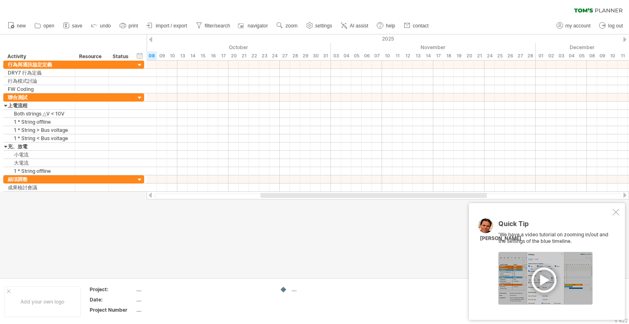
click at [614, 213] on div at bounding box center [615, 212] width 7 height 7
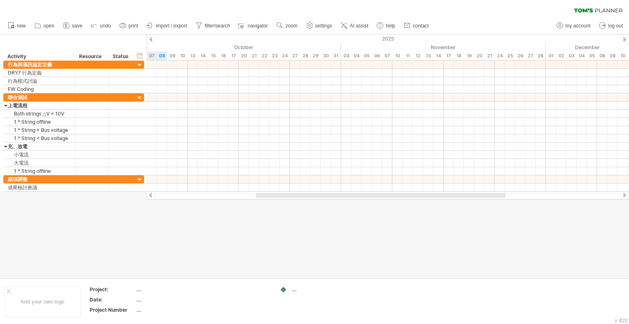
drag, startPoint x: 358, startPoint y: 196, endPoint x: 354, endPoint y: 205, distance: 10.1
click at [354, 205] on div "Trying to reach [DOMAIN_NAME] Connected again... 0% clear filter new" at bounding box center [314, 162] width 629 height 324
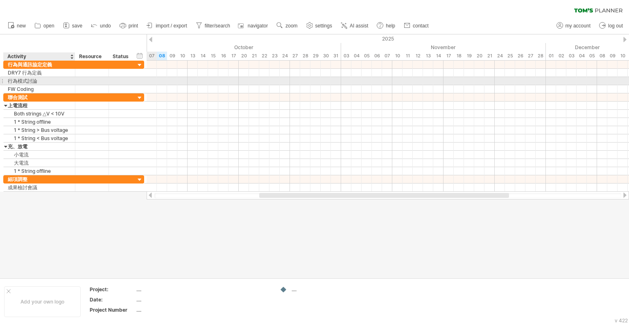
click at [47, 80] on div "行為模式討論" at bounding box center [39, 81] width 63 height 8
click at [47, 80] on input "******" at bounding box center [39, 81] width 63 height 8
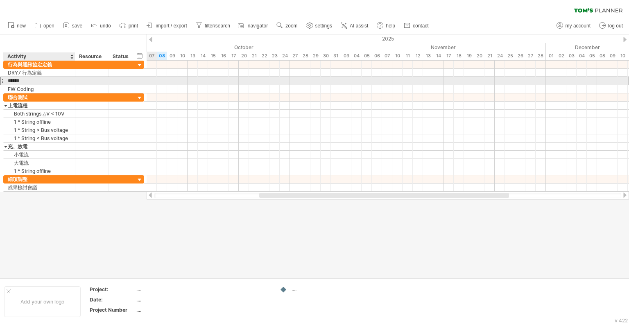
click at [47, 80] on input "******" at bounding box center [39, 81] width 63 height 8
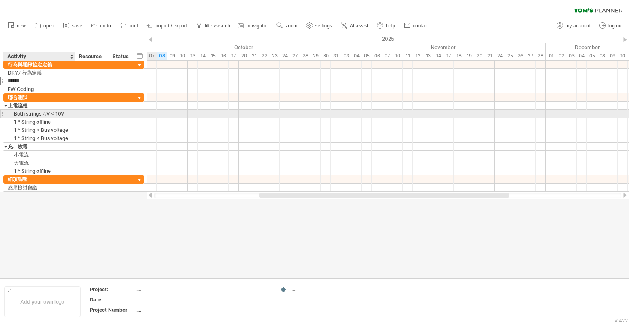
click at [68, 114] on div "Both strings △V < 10V" at bounding box center [39, 114] width 63 height 8
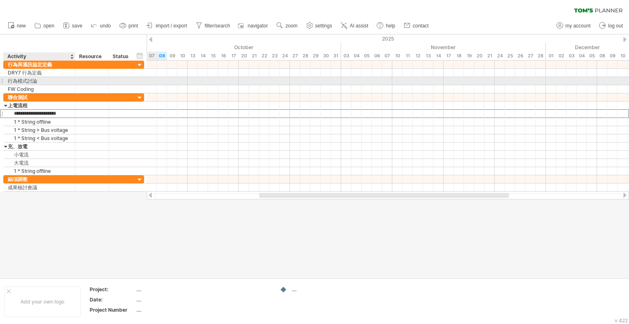
click at [38, 82] on div "行為模式討論" at bounding box center [39, 81] width 63 height 8
click at [38, 82] on input "******" at bounding box center [39, 81] width 63 height 8
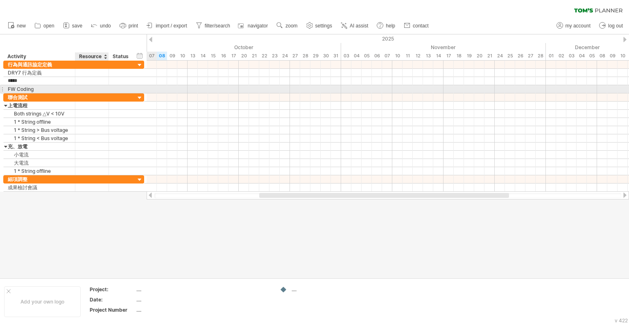
type input "******"
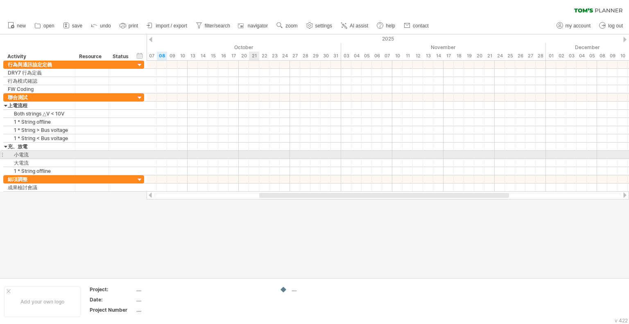
click at [251, 153] on div at bounding box center [388, 155] width 482 height 8
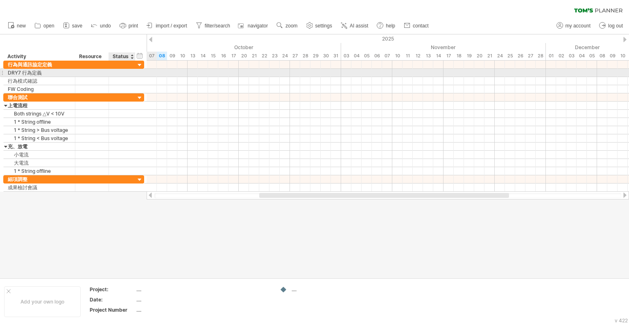
click at [126, 74] on div at bounding box center [122, 73] width 18 height 8
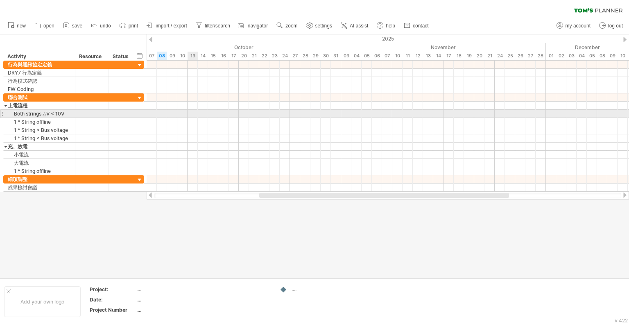
click at [197, 111] on div at bounding box center [388, 114] width 482 height 8
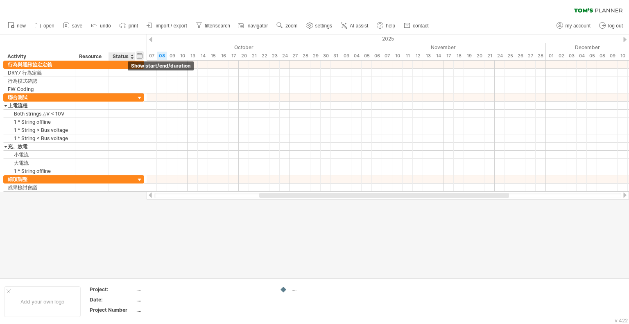
click at [141, 58] on div "hide start/end/duration show start/end/duration" at bounding box center [140, 55] width 8 height 9
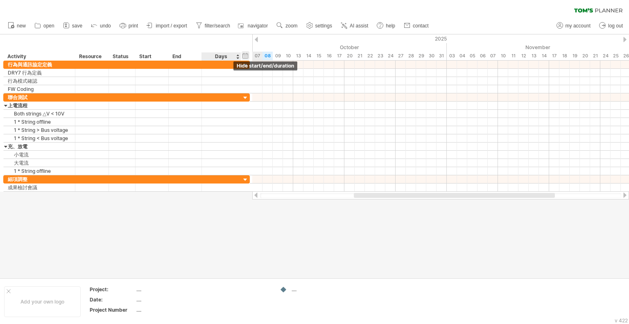
click at [244, 55] on div "hide start/end/duration show start/end/duration" at bounding box center [245, 55] width 8 height 9
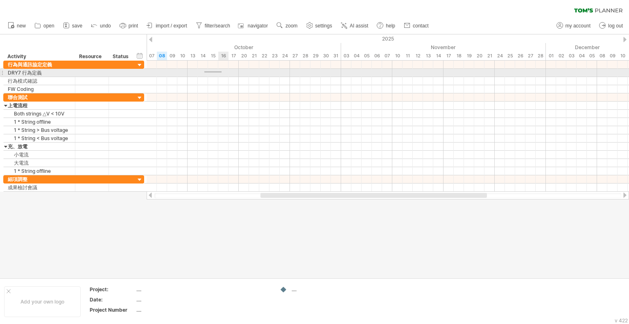
drag, startPoint x: 204, startPoint y: 71, endPoint x: 221, endPoint y: 72, distance: 17.2
click at [221, 72] on div at bounding box center [388, 73] width 482 height 8
click at [203, 73] on div at bounding box center [388, 73] width 482 height 8
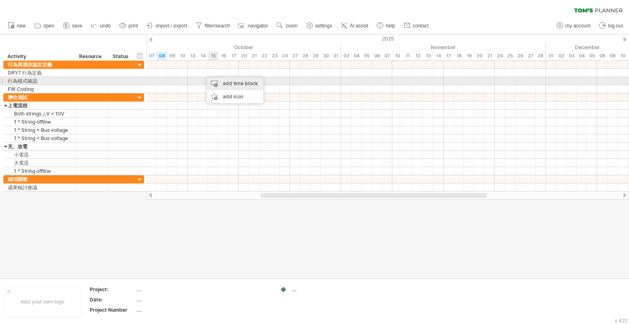
click at [221, 83] on div "add time block" at bounding box center [235, 83] width 56 height 13
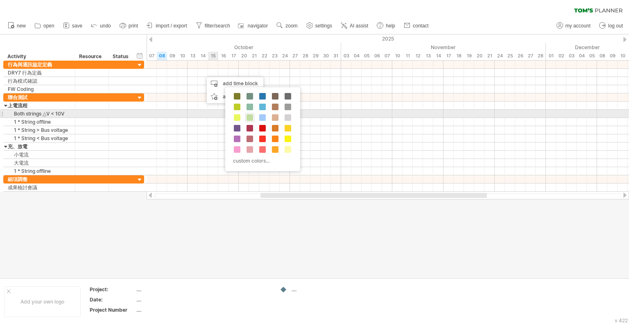
click at [248, 117] on span at bounding box center [249, 117] width 7 height 7
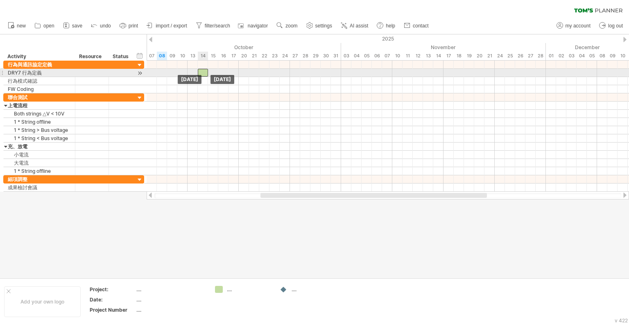
click at [202, 72] on div at bounding box center [203, 73] width 10 height 8
drag, startPoint x: 208, startPoint y: 73, endPoint x: 237, endPoint y: 74, distance: 28.7
click at [237, 74] on span at bounding box center [238, 73] width 3 height 8
click at [228, 74] on div at bounding box center [218, 73] width 41 height 8
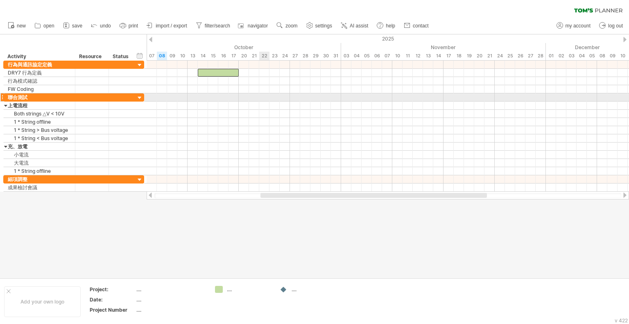
click at [264, 82] on div at bounding box center [388, 81] width 482 height 8
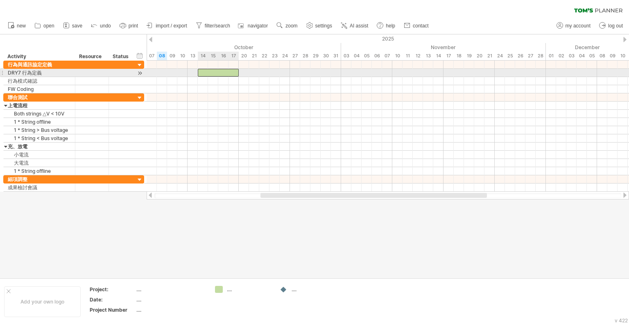
click at [226, 70] on div at bounding box center [218, 73] width 41 height 8
click at [248, 76] on div at bounding box center [388, 73] width 482 height 8
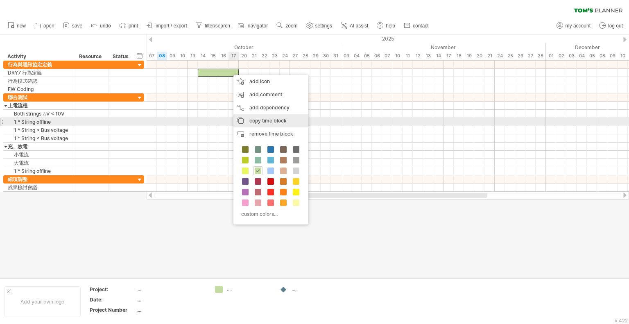
click at [266, 123] on span "copy time block" at bounding box center [267, 120] width 37 height 6
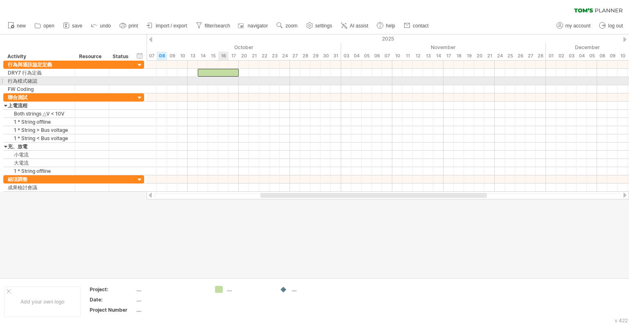
click at [223, 80] on div at bounding box center [388, 81] width 482 height 8
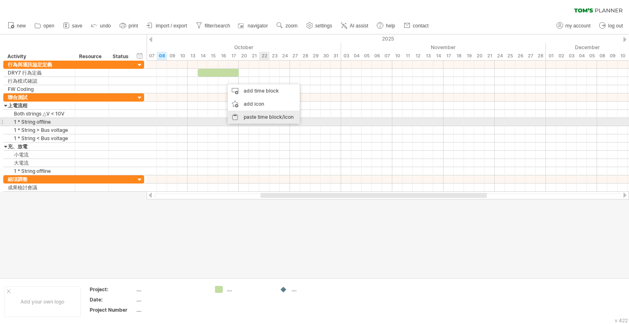
click at [262, 119] on div "paste time block/icon" at bounding box center [264, 117] width 72 height 13
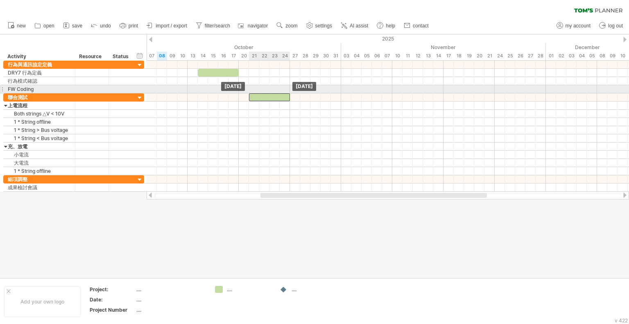
drag, startPoint x: 240, startPoint y: 79, endPoint x: 264, endPoint y: 92, distance: 27.5
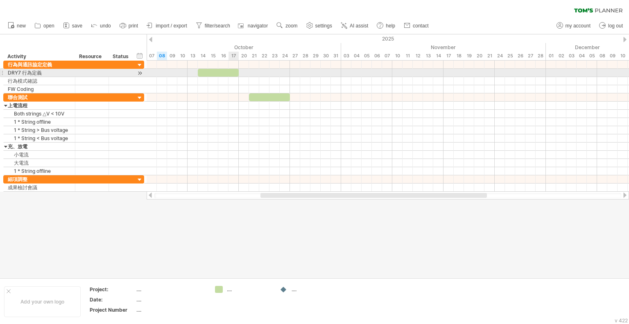
click at [235, 74] on div at bounding box center [218, 73] width 41 height 8
drag, startPoint x: 239, startPoint y: 72, endPoint x: 231, endPoint y: 72, distance: 8.2
click at [231, 72] on div "[DATE] - 3.0 days [DATE]" at bounding box center [388, 126] width 482 height 131
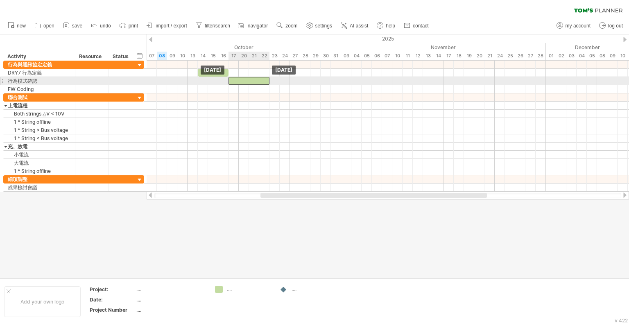
drag, startPoint x: 259, startPoint y: 96, endPoint x: 241, endPoint y: 81, distance: 23.8
drag, startPoint x: 269, startPoint y: 80, endPoint x: 249, endPoint y: 80, distance: 20.5
click at [249, 80] on span at bounding box center [248, 81] width 3 height 8
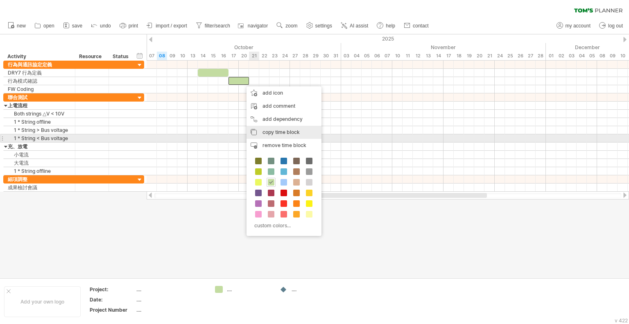
click at [288, 135] on div "copy time block copy time blocks/icons" at bounding box center [283, 132] width 75 height 13
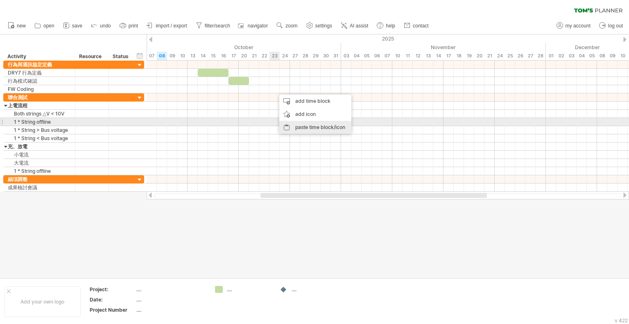
click at [309, 125] on div "paste time block/icon" at bounding box center [315, 127] width 72 height 13
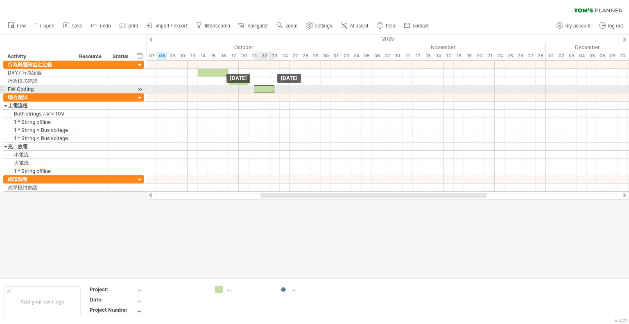
drag, startPoint x: 284, startPoint y: 88, endPoint x: 263, endPoint y: 87, distance: 21.7
click at [263, 87] on div at bounding box center [264, 89] width 20 height 8
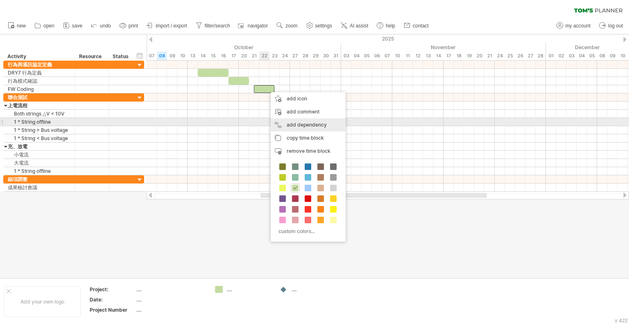
click at [309, 124] on div "add dependency You can use dependencies when you require tasks to be done in a …" at bounding box center [308, 124] width 75 height 13
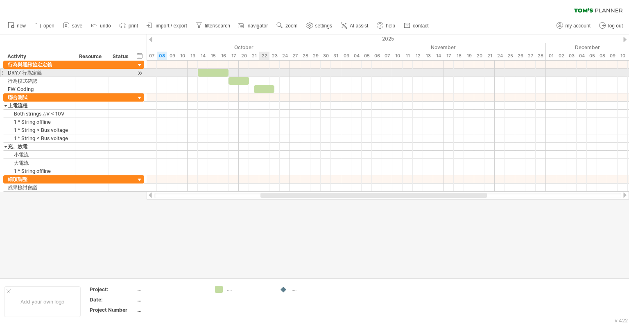
click at [268, 74] on div at bounding box center [388, 73] width 482 height 8
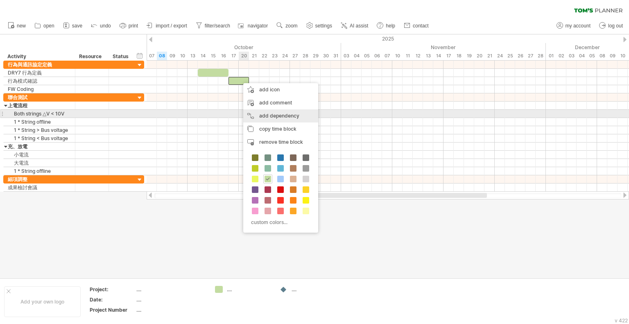
click at [268, 116] on div "add dependency You can use dependencies when you require tasks to be done in a …" at bounding box center [280, 115] width 75 height 13
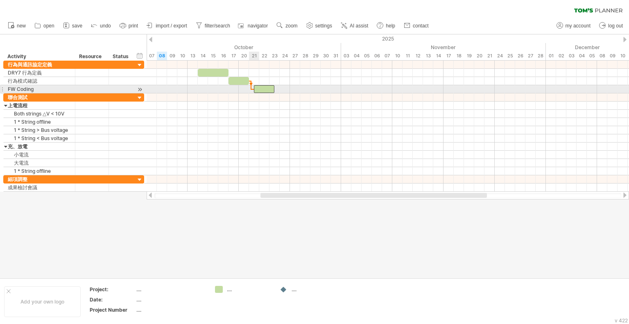
click at [254, 88] on span at bounding box center [253, 89] width 3 height 8
drag, startPoint x: 264, startPoint y: 87, endPoint x: 259, endPoint y: 87, distance: 4.5
click at [259, 87] on div at bounding box center [259, 89] width 20 height 8
drag, startPoint x: 269, startPoint y: 88, endPoint x: 290, endPoint y: 89, distance: 20.9
click at [290, 89] on span at bounding box center [289, 89] width 3 height 8
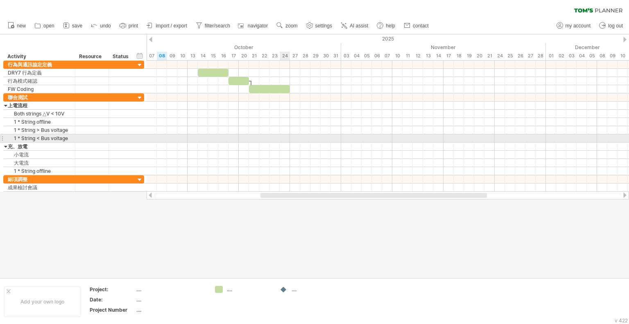
click at [282, 138] on div at bounding box center [388, 138] width 482 height 8
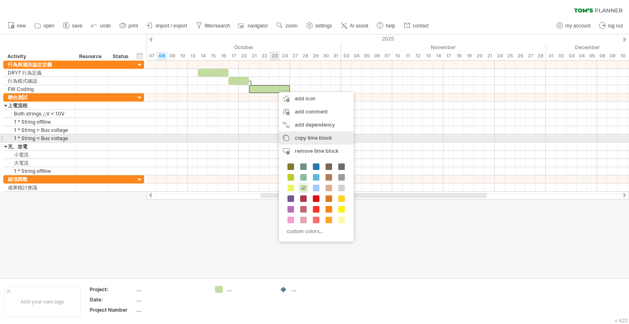
click at [301, 138] on span "copy time block" at bounding box center [313, 138] width 37 height 6
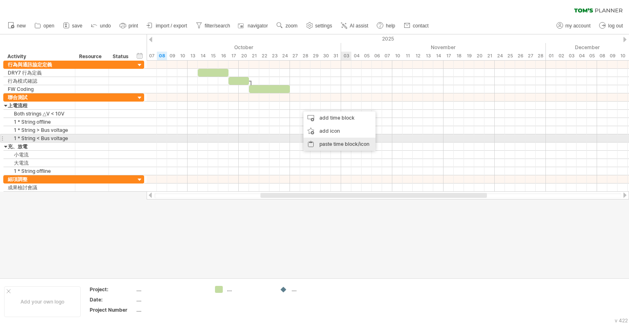
click at [339, 140] on div "paste time block/icon" at bounding box center [339, 144] width 72 height 13
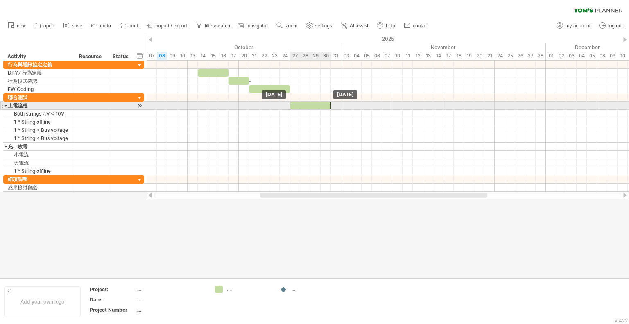
drag, startPoint x: 314, startPoint y: 107, endPoint x: 303, endPoint y: 105, distance: 11.6
click at [303, 105] on div at bounding box center [310, 106] width 41 height 8
drag, startPoint x: 329, startPoint y: 106, endPoint x: 308, endPoint y: 106, distance: 21.7
click at [308, 106] on div at bounding box center [300, 106] width 20 height 8
click at [305, 104] on div at bounding box center [300, 106] width 20 height 8
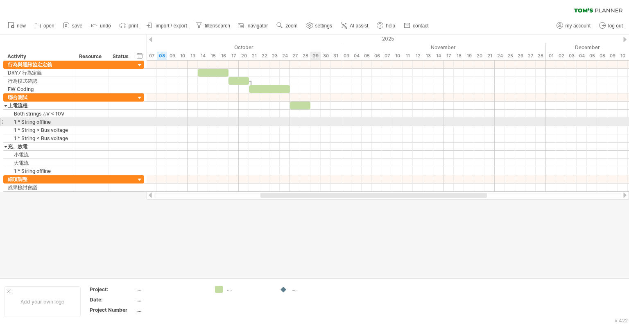
click at [313, 126] on div at bounding box center [388, 130] width 482 height 8
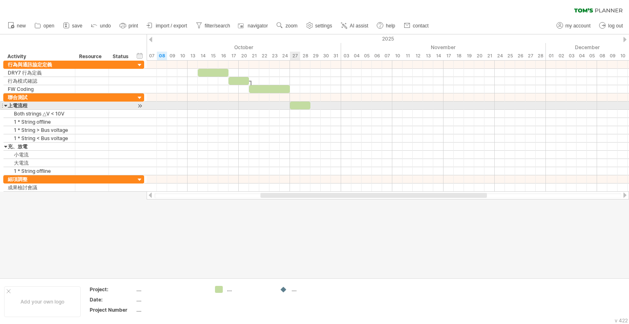
click at [300, 106] on div at bounding box center [300, 106] width 20 height 8
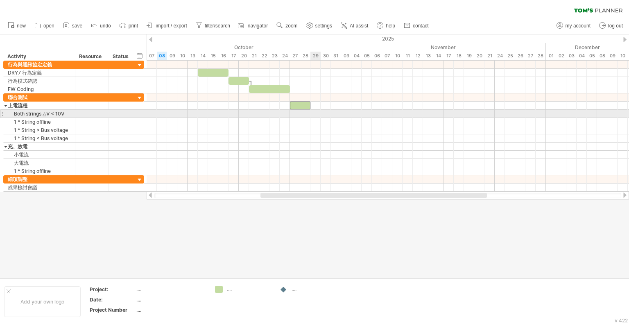
click at [315, 113] on div at bounding box center [388, 114] width 482 height 8
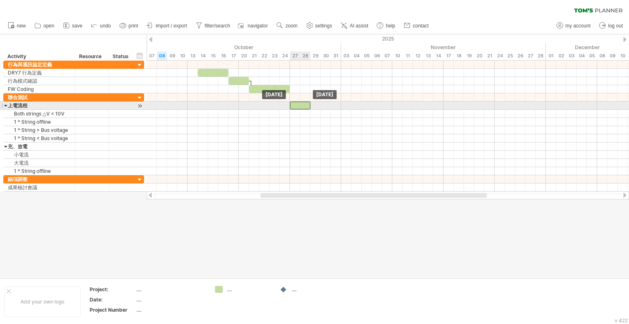
click at [307, 108] on div at bounding box center [300, 106] width 20 height 8
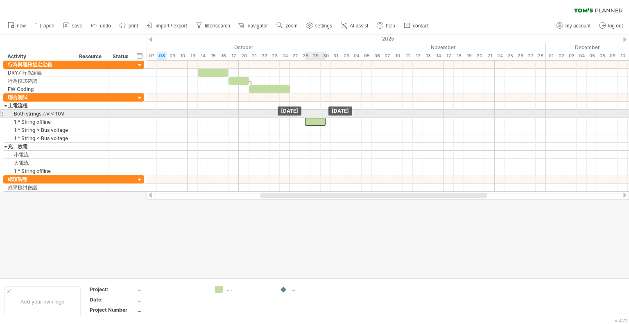
drag, startPoint x: 307, startPoint y: 104, endPoint x: 321, endPoint y: 117, distance: 18.3
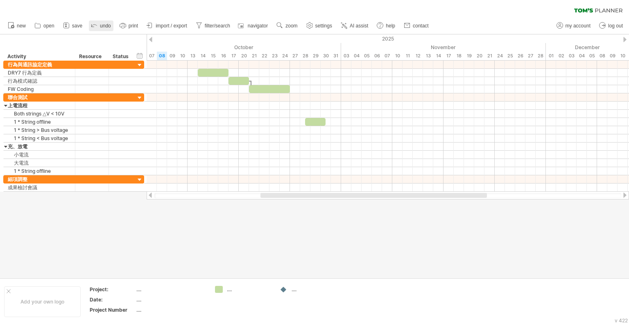
click at [104, 24] on span "undo" at bounding box center [105, 26] width 11 height 6
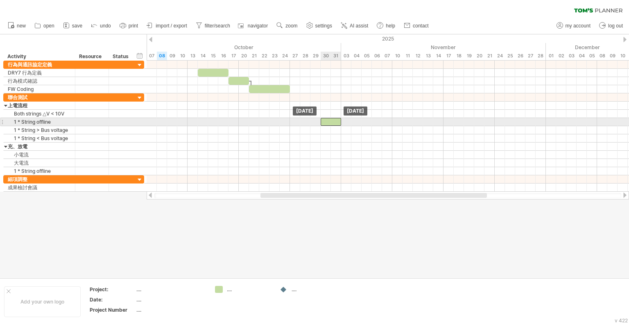
drag, startPoint x: 302, startPoint y: 103, endPoint x: 334, endPoint y: 122, distance: 37.5
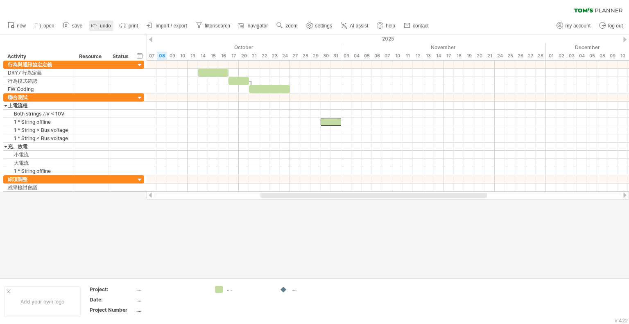
click at [106, 23] on link "undo" at bounding box center [101, 25] width 25 height 11
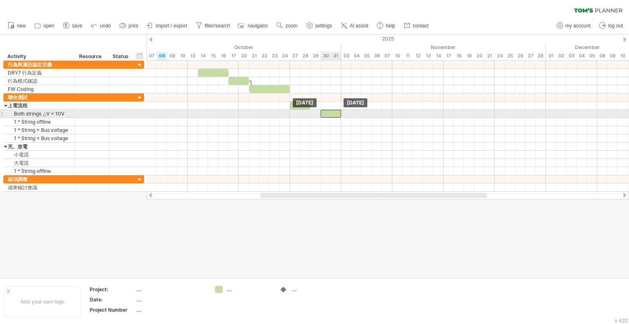
drag, startPoint x: 300, startPoint y: 105, endPoint x: 332, endPoint y: 115, distance: 33.0
drag, startPoint x: 333, startPoint y: 111, endPoint x: 313, endPoint y: 111, distance: 20.1
click at [313, 111] on div at bounding box center [310, 114] width 20 height 8
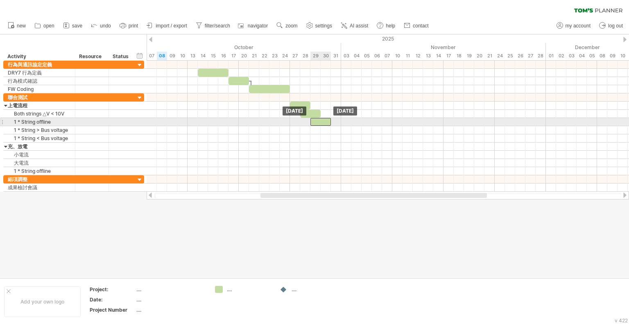
drag, startPoint x: 312, startPoint y: 113, endPoint x: 324, endPoint y: 122, distance: 15.2
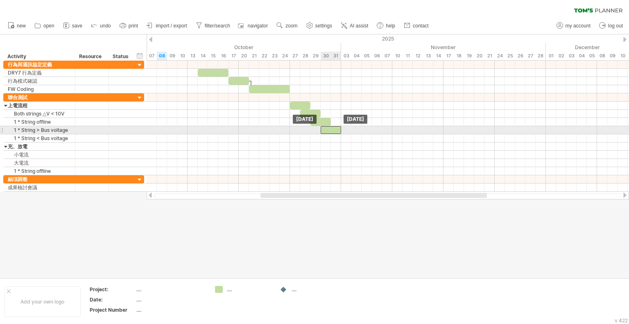
drag, startPoint x: 322, startPoint y: 121, endPoint x: 331, endPoint y: 129, distance: 12.4
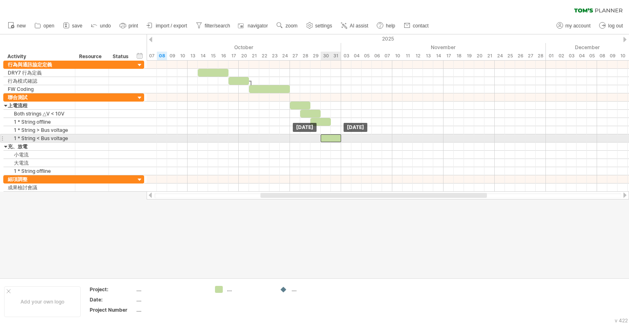
drag, startPoint x: 332, startPoint y: 130, endPoint x: 332, endPoint y: 135, distance: 4.9
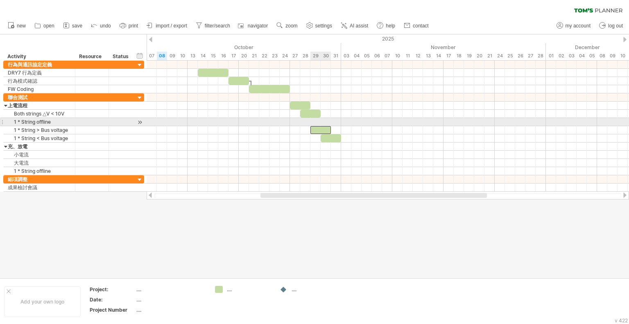
drag, startPoint x: 325, startPoint y: 118, endPoint x: 327, endPoint y: 127, distance: 8.8
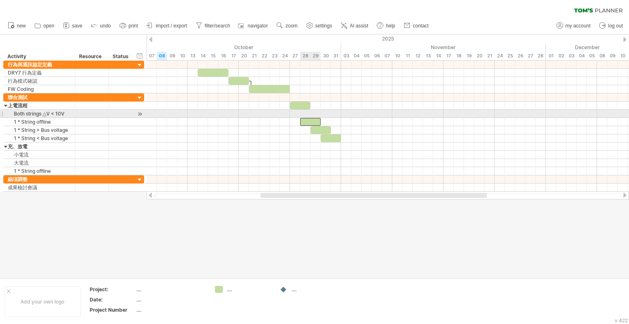
drag, startPoint x: 316, startPoint y: 111, endPoint x: 316, endPoint y: 118, distance: 7.0
drag, startPoint x: 307, startPoint y: 105, endPoint x: 307, endPoint y: 113, distance: 7.8
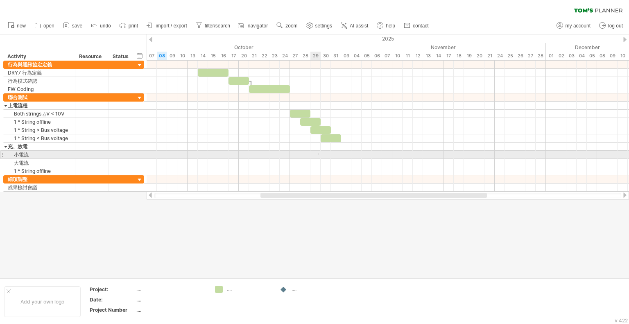
click at [319, 155] on div at bounding box center [388, 155] width 482 height 8
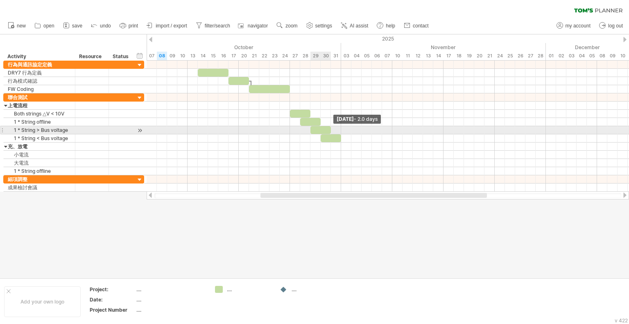
click at [330, 130] on span at bounding box center [330, 130] width 3 height 8
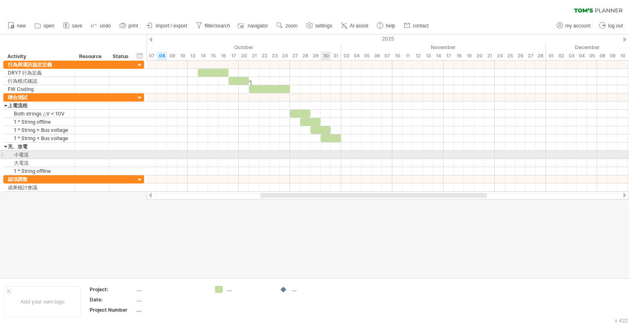
click at [322, 159] on div at bounding box center [388, 163] width 482 height 8
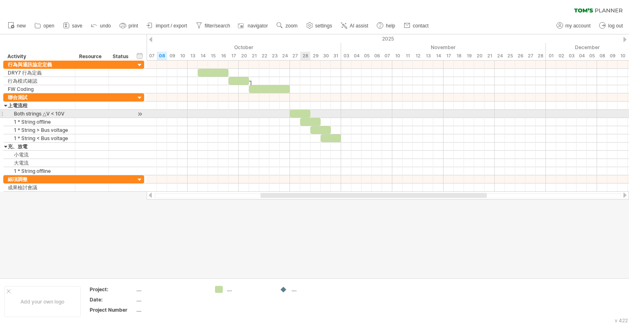
click at [305, 115] on div at bounding box center [300, 114] width 20 height 8
drag, startPoint x: 309, startPoint y: 113, endPoint x: 302, endPoint y: 113, distance: 7.8
click at [302, 113] on div "[DATE] - 1.0 days [DATE]" at bounding box center [388, 126] width 482 height 131
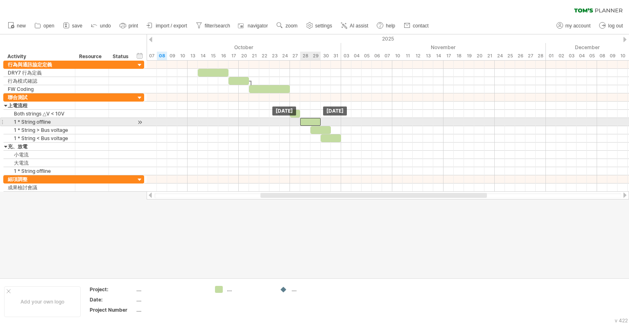
click at [307, 120] on div at bounding box center [310, 122] width 20 height 8
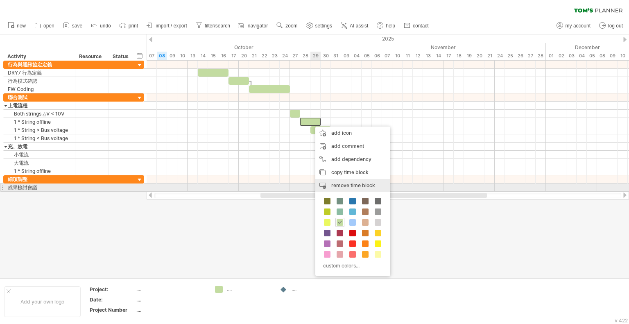
drag, startPoint x: 343, startPoint y: 184, endPoint x: 339, endPoint y: 174, distance: 10.6
click at [343, 183] on span "remove time block" at bounding box center [353, 185] width 44 height 6
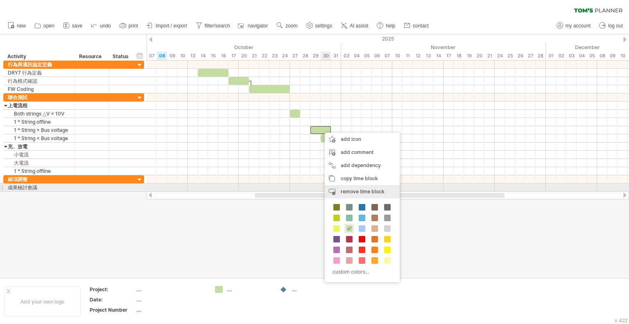
click at [352, 189] on span "remove time block" at bounding box center [363, 191] width 44 height 6
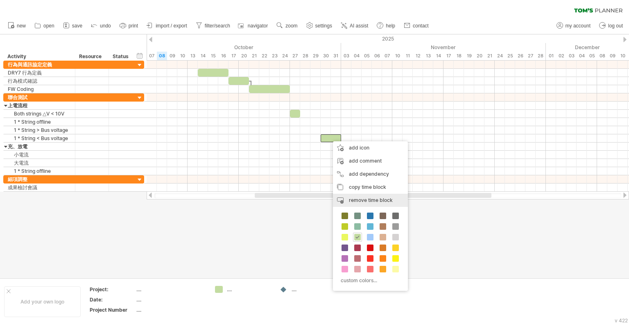
click at [371, 201] on span "remove time block" at bounding box center [371, 200] width 44 height 6
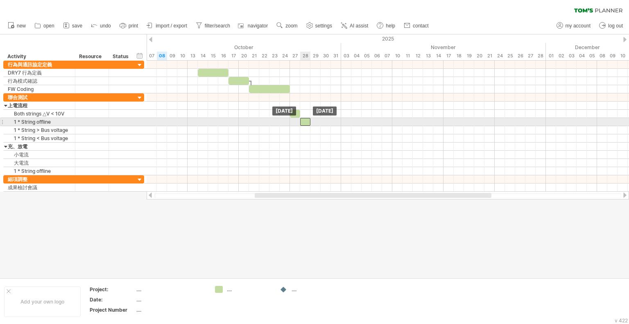
drag, startPoint x: 296, startPoint y: 111, endPoint x: 305, endPoint y: 120, distance: 11.9
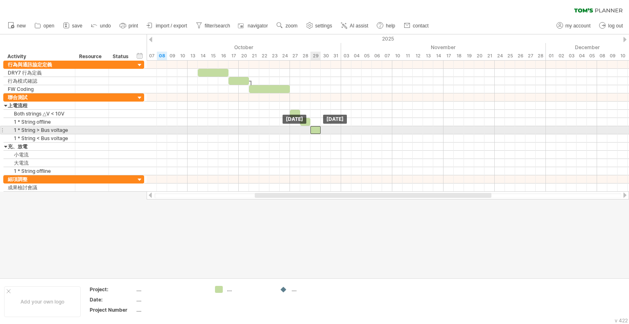
drag, startPoint x: 306, startPoint y: 122, endPoint x: 317, endPoint y: 128, distance: 12.6
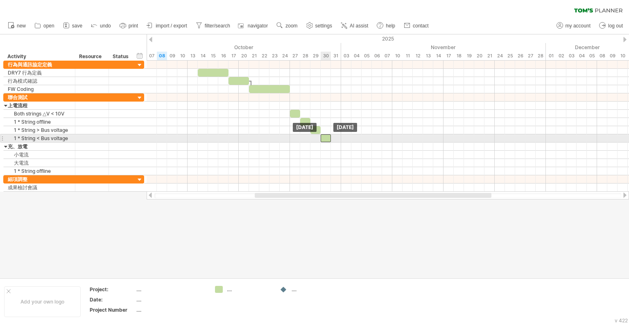
drag, startPoint x: 315, startPoint y: 129, endPoint x: 327, endPoint y: 138, distance: 14.3
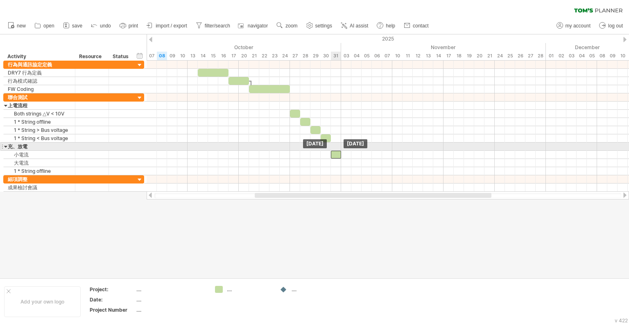
drag, startPoint x: 328, startPoint y: 136, endPoint x: 339, endPoint y: 150, distance: 17.7
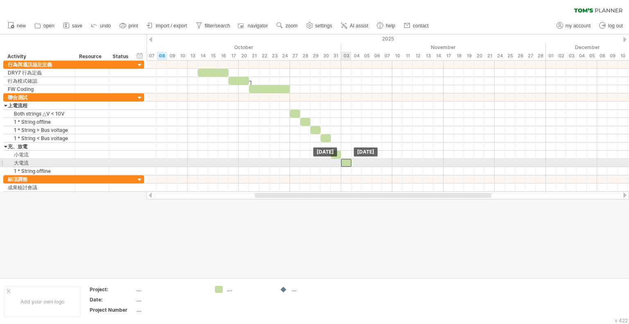
drag, startPoint x: 336, startPoint y: 155, endPoint x: 347, endPoint y: 162, distance: 13.4
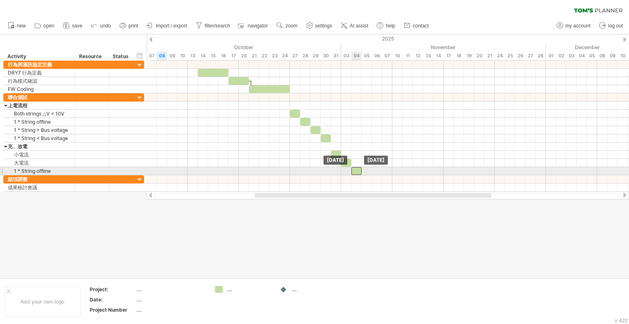
drag, startPoint x: 347, startPoint y: 162, endPoint x: 358, endPoint y: 168, distance: 13.2
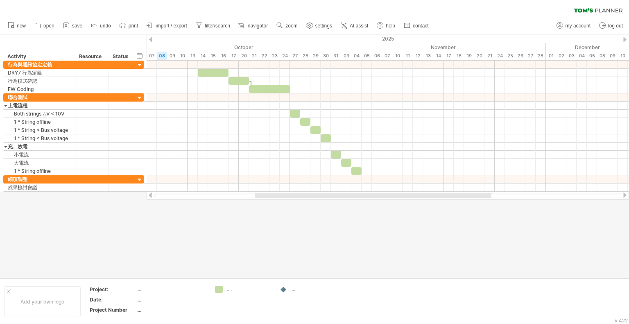
click at [442, 255] on div at bounding box center [314, 155] width 629 height 243
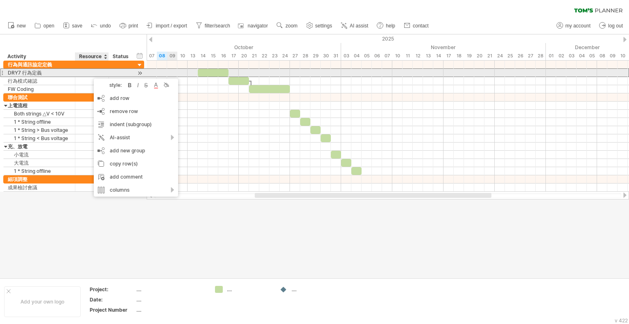
click at [90, 74] on div at bounding box center [91, 73] width 25 height 8
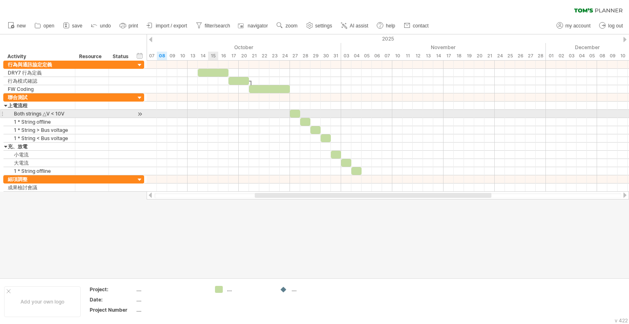
click at [212, 112] on div at bounding box center [388, 114] width 482 height 8
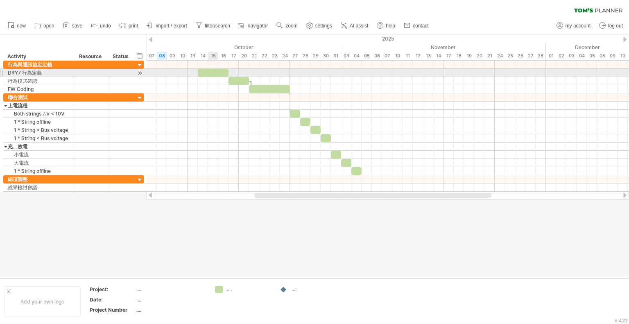
click at [216, 72] on div at bounding box center [213, 73] width 31 height 8
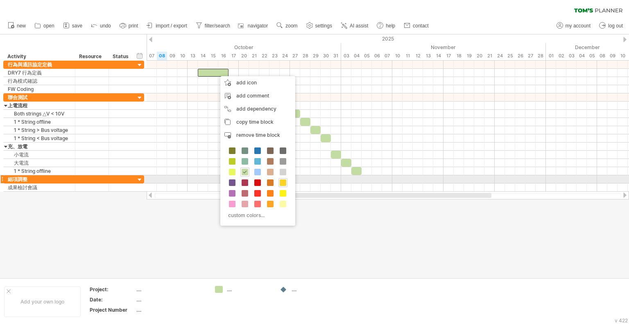
click at [283, 183] on span at bounding box center [283, 182] width 7 height 7
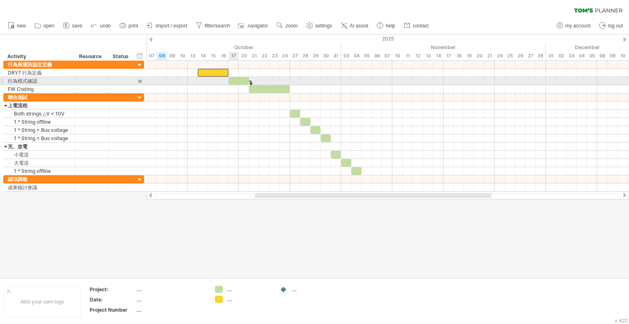
click at [237, 80] on div at bounding box center [238, 81] width 20 height 8
click at [235, 81] on div at bounding box center [238, 81] width 20 height 8
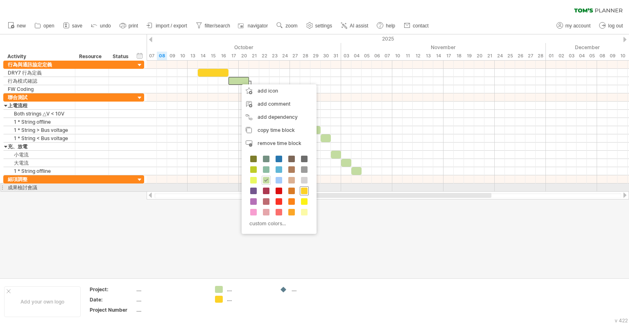
click at [303, 190] on span at bounding box center [304, 190] width 7 height 7
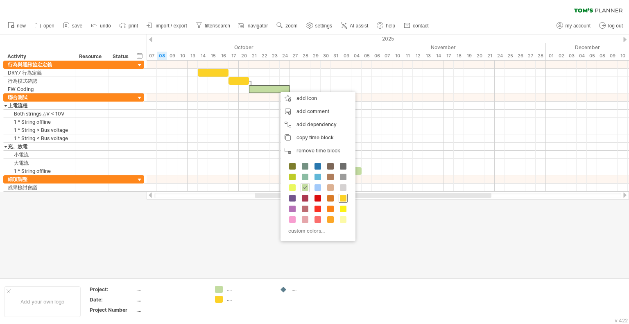
click at [340, 196] on span at bounding box center [343, 198] width 7 height 7
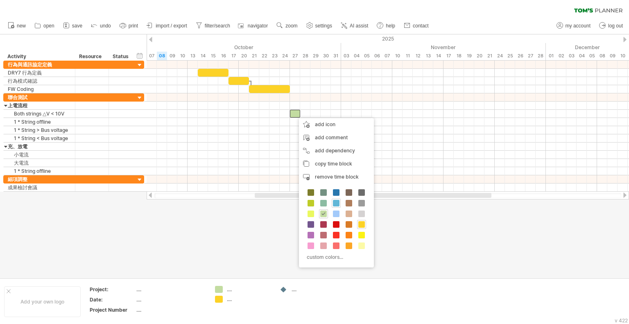
click at [334, 203] on span at bounding box center [336, 203] width 7 height 7
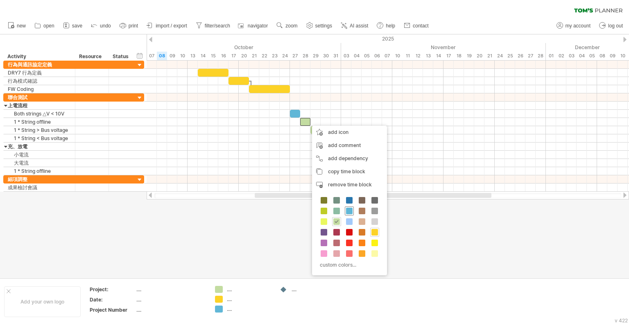
drag, startPoint x: 347, startPoint y: 210, endPoint x: 340, endPoint y: 191, distance: 20.3
click at [347, 210] on span at bounding box center [349, 211] width 7 height 7
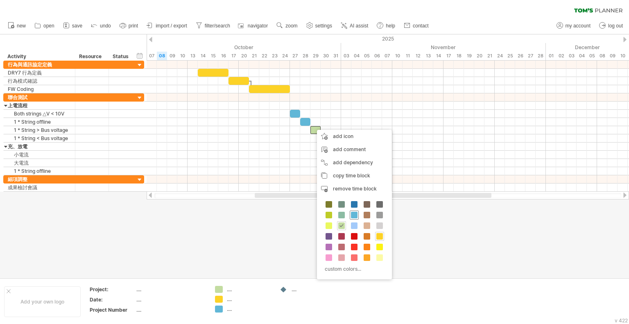
click at [353, 212] on span at bounding box center [354, 215] width 7 height 7
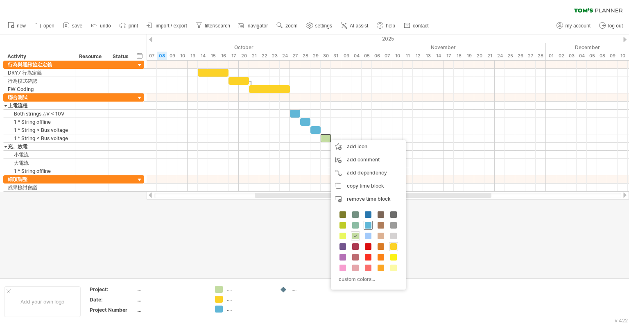
click at [368, 226] on span at bounding box center [368, 225] width 7 height 7
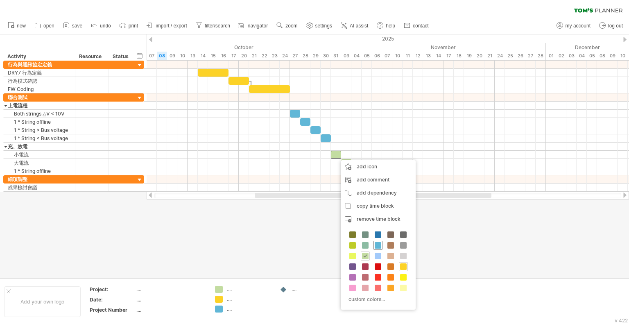
click at [378, 243] on span at bounding box center [377, 245] width 7 height 7
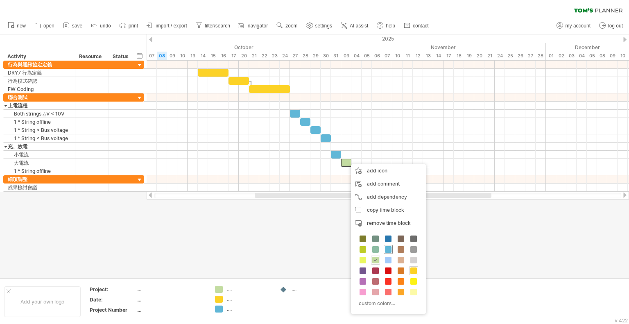
drag, startPoint x: 388, startPoint y: 247, endPoint x: 384, endPoint y: 237, distance: 11.6
click at [388, 248] on span at bounding box center [388, 249] width 7 height 7
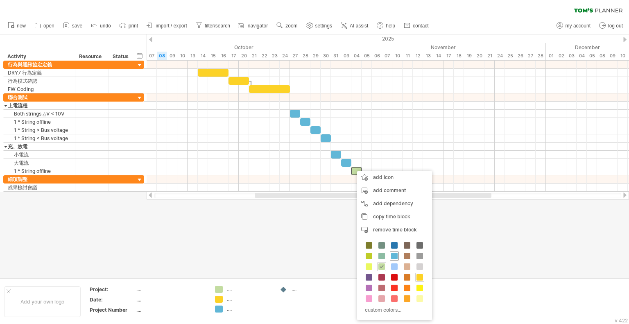
click at [393, 253] on span at bounding box center [394, 256] width 7 height 7
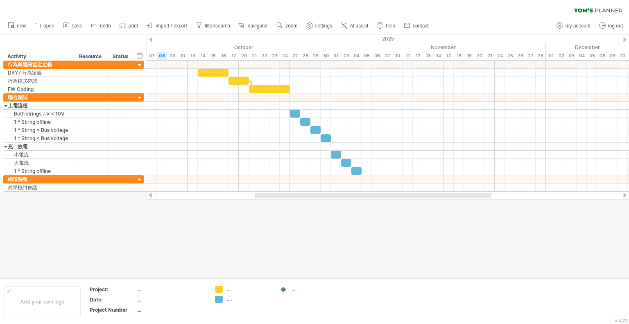
click at [296, 229] on div at bounding box center [314, 155] width 629 height 243
click at [183, 221] on div at bounding box center [314, 155] width 629 height 243
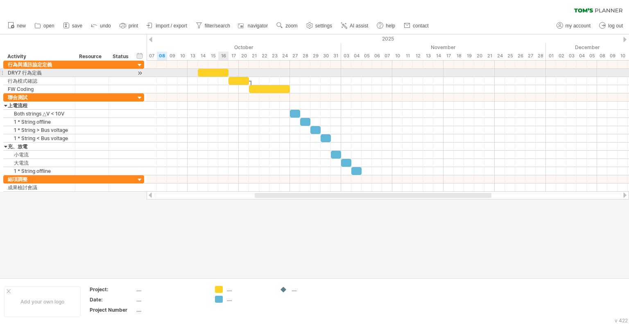
click at [221, 72] on div at bounding box center [213, 73] width 31 height 8
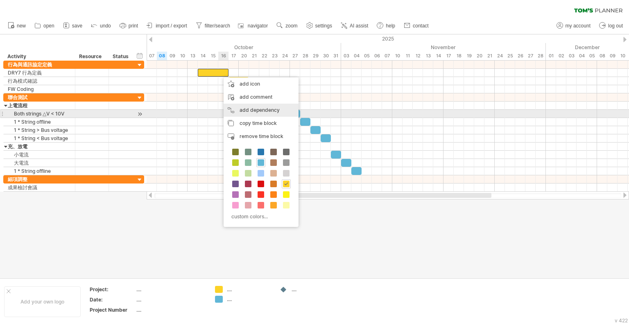
click at [257, 111] on div "add dependency You can use dependencies when you require tasks to be done in a …" at bounding box center [260, 110] width 75 height 13
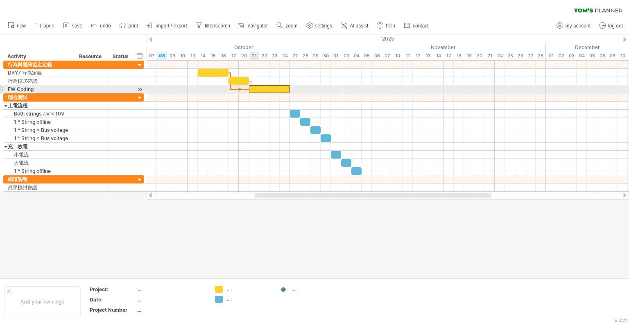
click at [252, 86] on div at bounding box center [269, 89] width 41 height 8
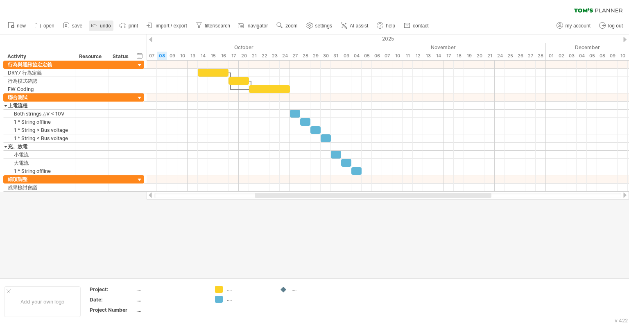
click at [106, 25] on span "undo" at bounding box center [105, 26] width 11 height 6
drag, startPoint x: 449, startPoint y: 52, endPoint x: 457, endPoint y: 54, distance: 7.5
click at [457, 54] on div "timeline settings" at bounding box center [445, 53] width 61 height 13
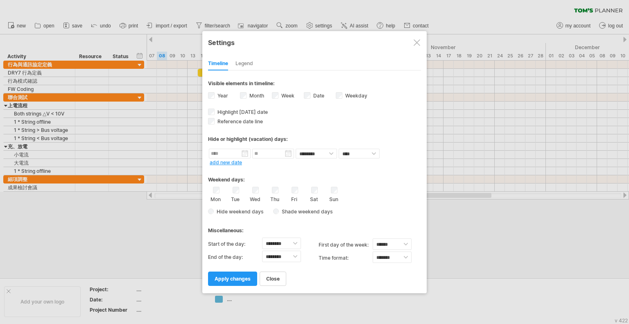
click at [280, 97] on label "Week visibility of weeknumbers Currently there is not enough space horizontally…" at bounding box center [287, 95] width 15 height 6
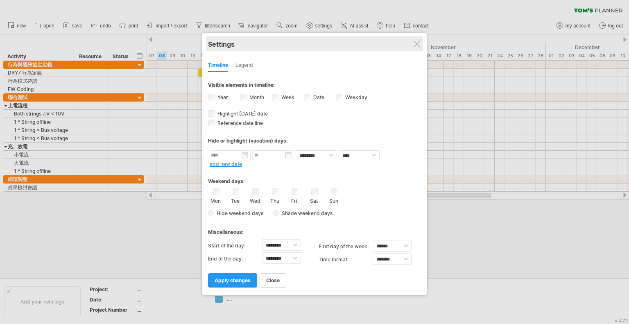
click at [421, 42] on div "Settings" at bounding box center [314, 43] width 213 height 15
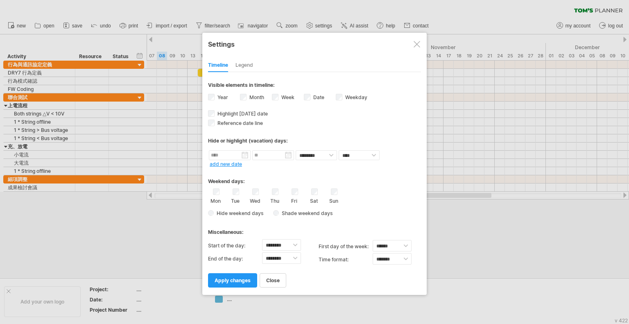
click at [249, 63] on div "Legend" at bounding box center [244, 65] width 18 height 13
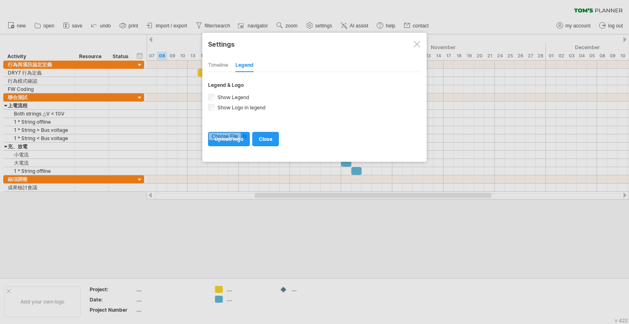
click at [215, 65] on div "Timeline" at bounding box center [218, 65] width 20 height 13
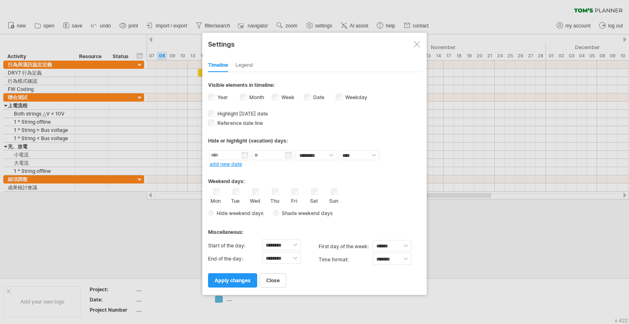
click at [289, 95] on label "Week visibility of weeknumbers Currently there is not enough space horizontally…" at bounding box center [287, 97] width 15 height 6
click at [219, 280] on span "apply changes" at bounding box center [232, 280] width 36 height 6
